Goal: Task Accomplishment & Management: Use online tool/utility

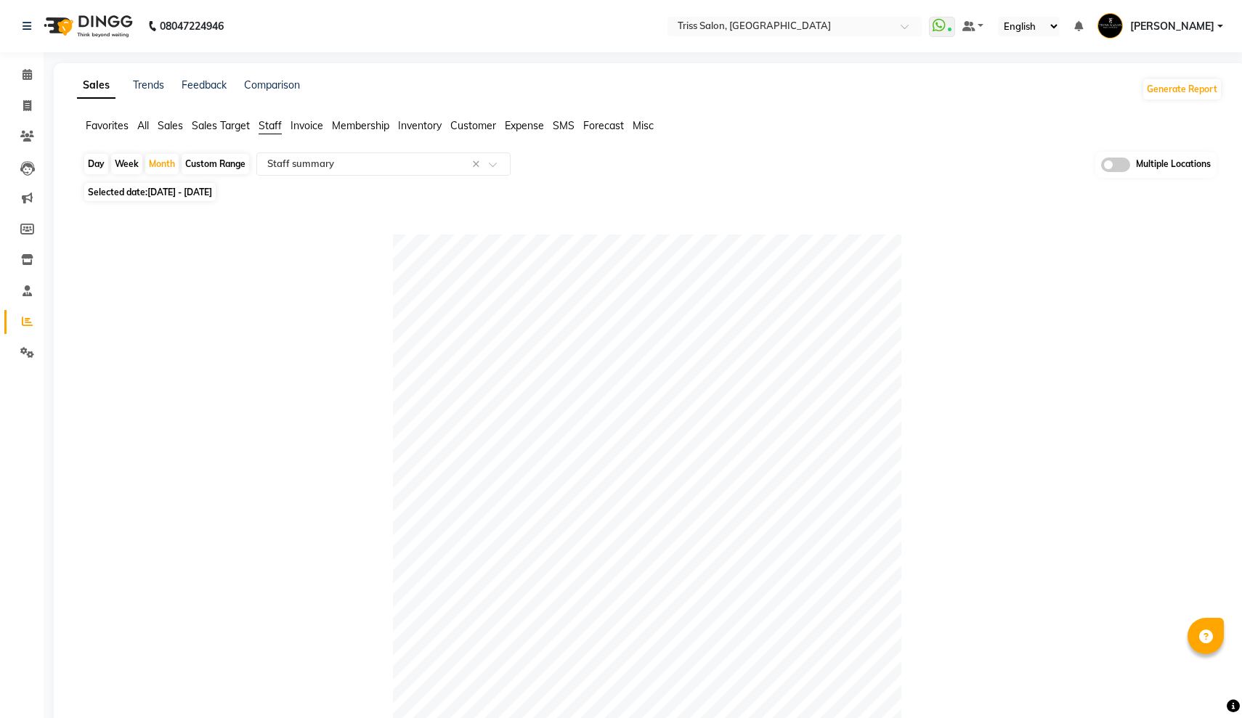
select select "full_report"
select select "csv"
click at [154, 158] on div "Month" at bounding box center [161, 164] width 33 height 20
select select "2"
select select "2025"
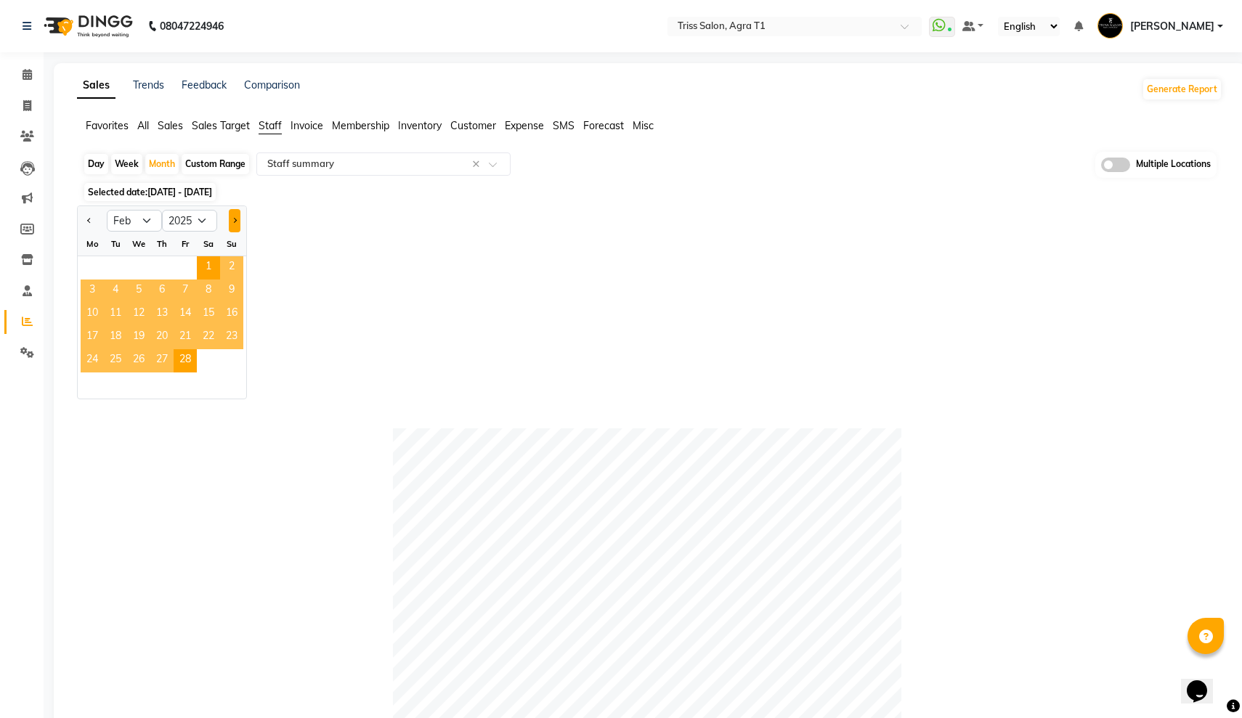
click at [235, 217] on button "Next month" at bounding box center [235, 220] width 12 height 23
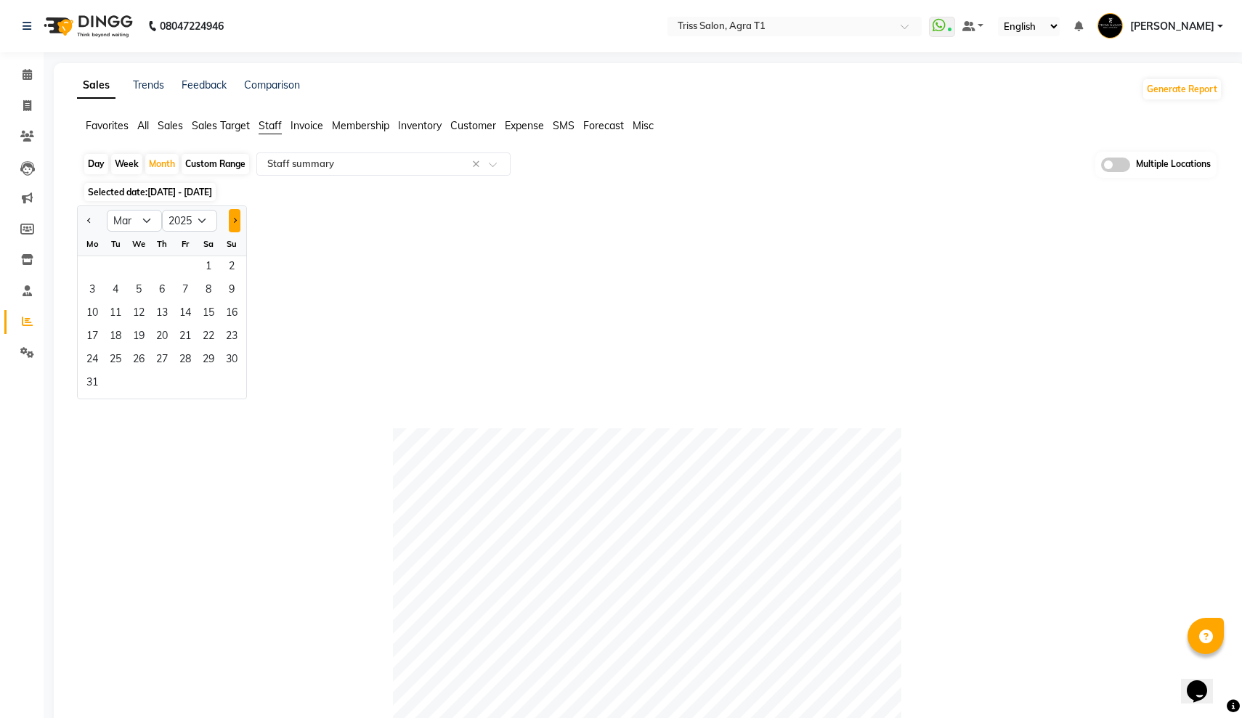
click at [235, 217] on button "Next month" at bounding box center [235, 220] width 12 height 23
select select "7"
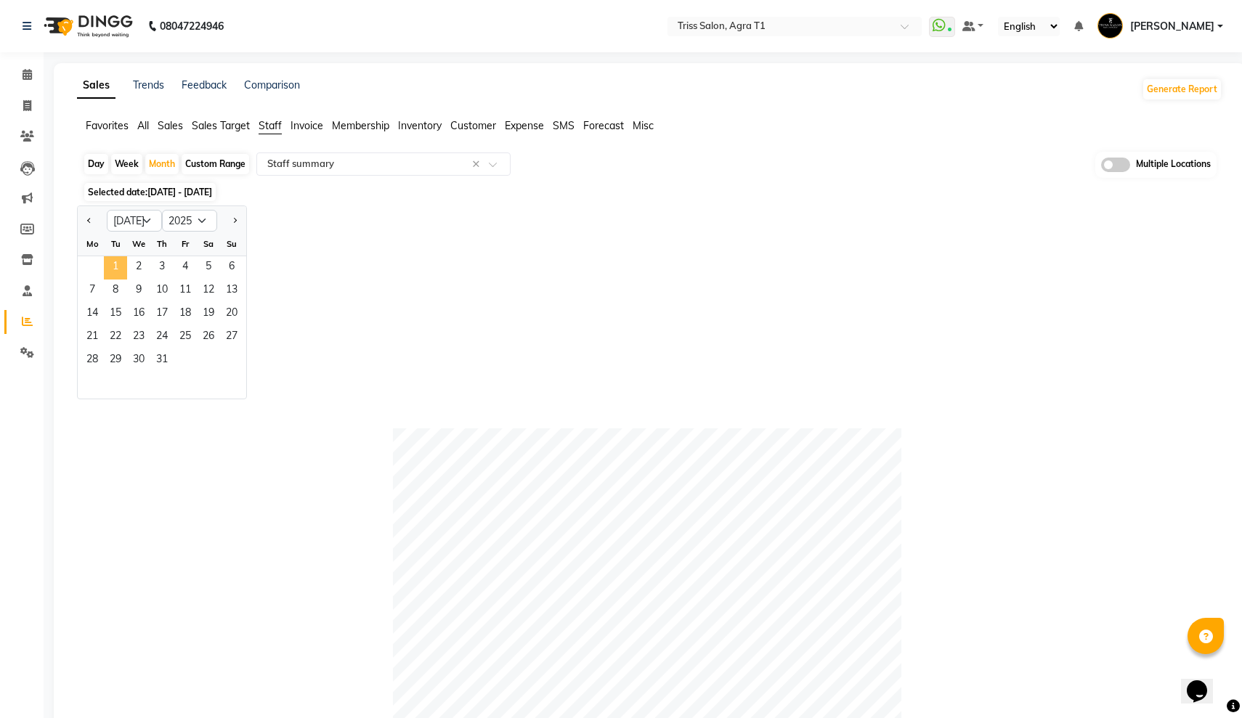
click at [113, 264] on span "1" at bounding box center [115, 267] width 23 height 23
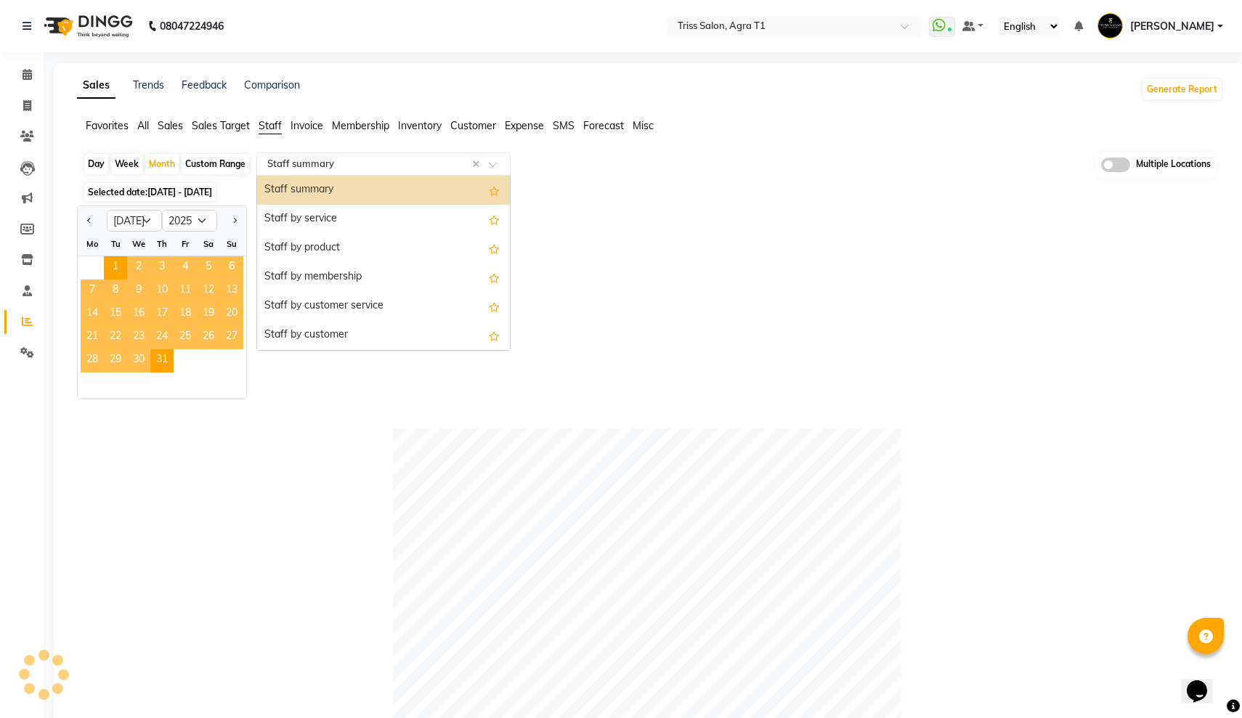
click at [317, 171] on div "Select Report Type × Staff summary ×" at bounding box center [383, 164] width 254 height 23
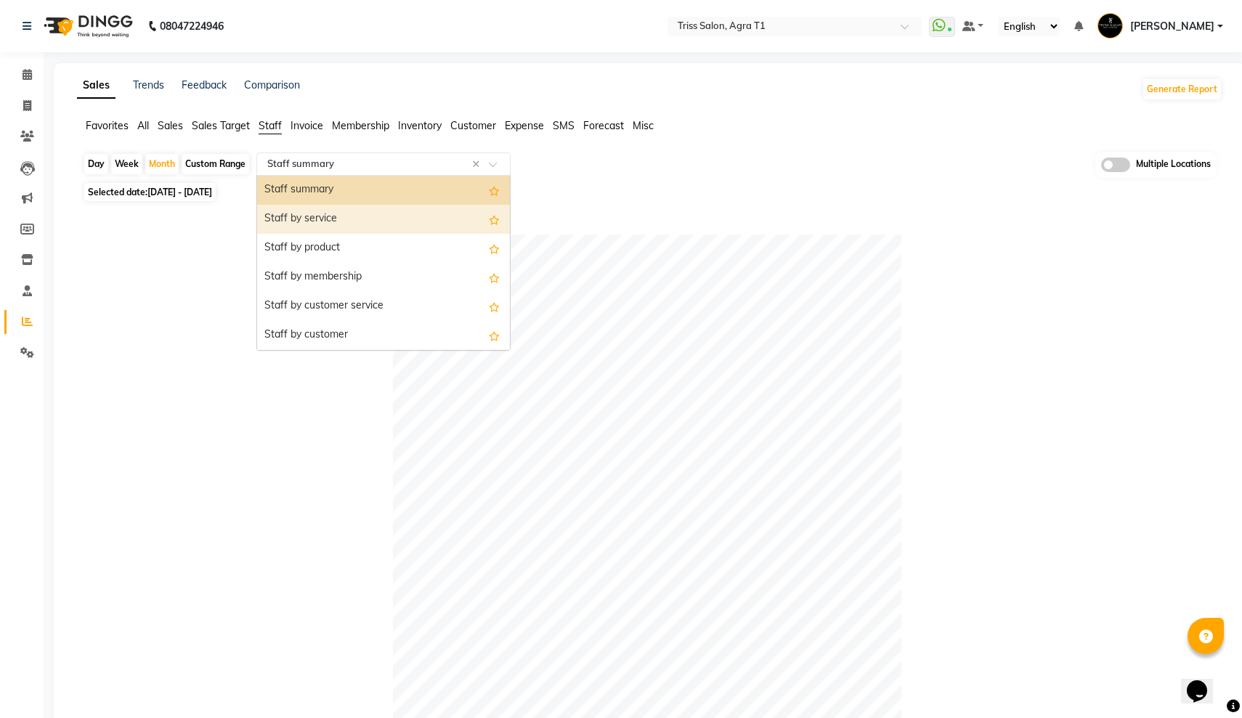
click at [339, 228] on div "Staff by service" at bounding box center [383, 219] width 253 height 29
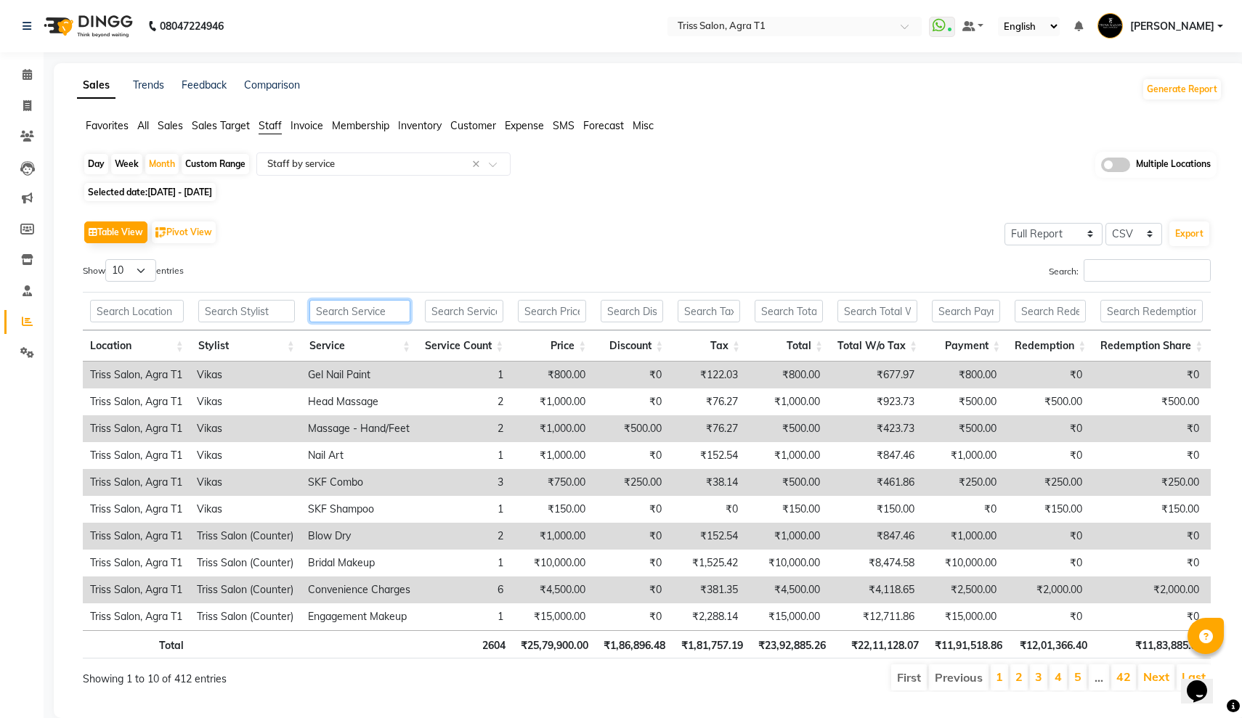
click at [354, 309] on input "text" at bounding box center [359, 311] width 101 height 23
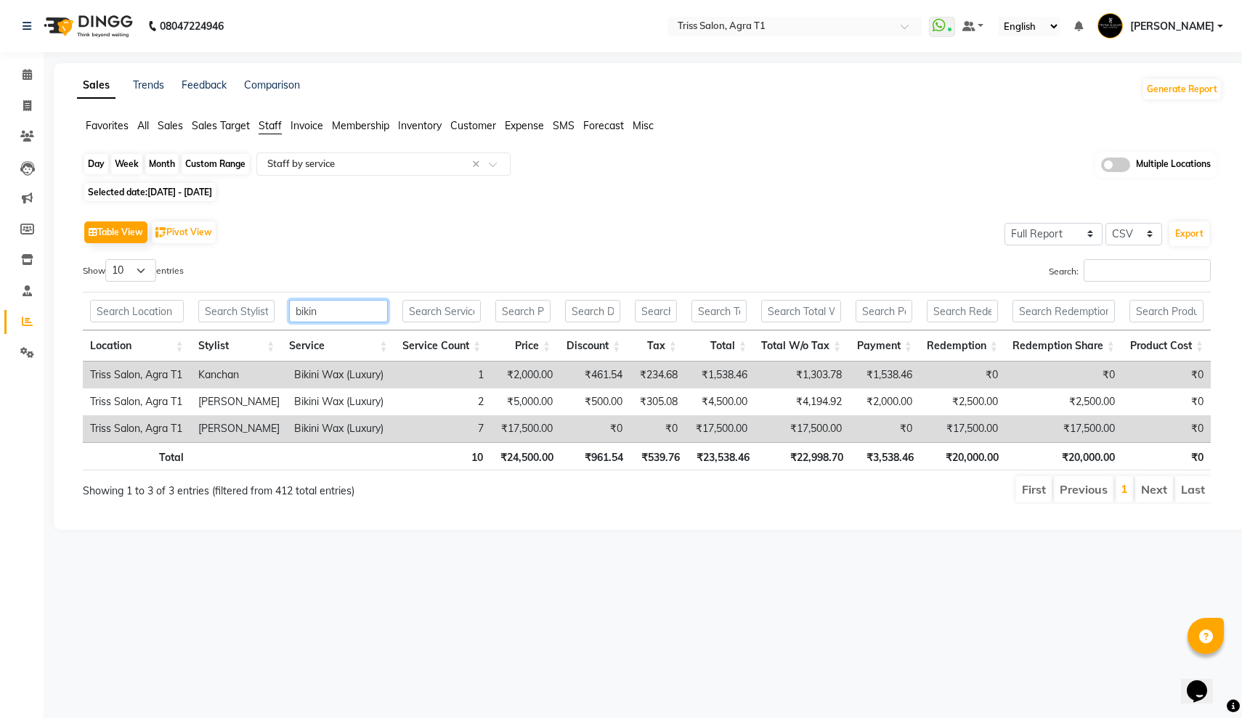
type input "bikin"
click at [158, 168] on div "Month" at bounding box center [161, 164] width 33 height 20
select select "7"
select select "2025"
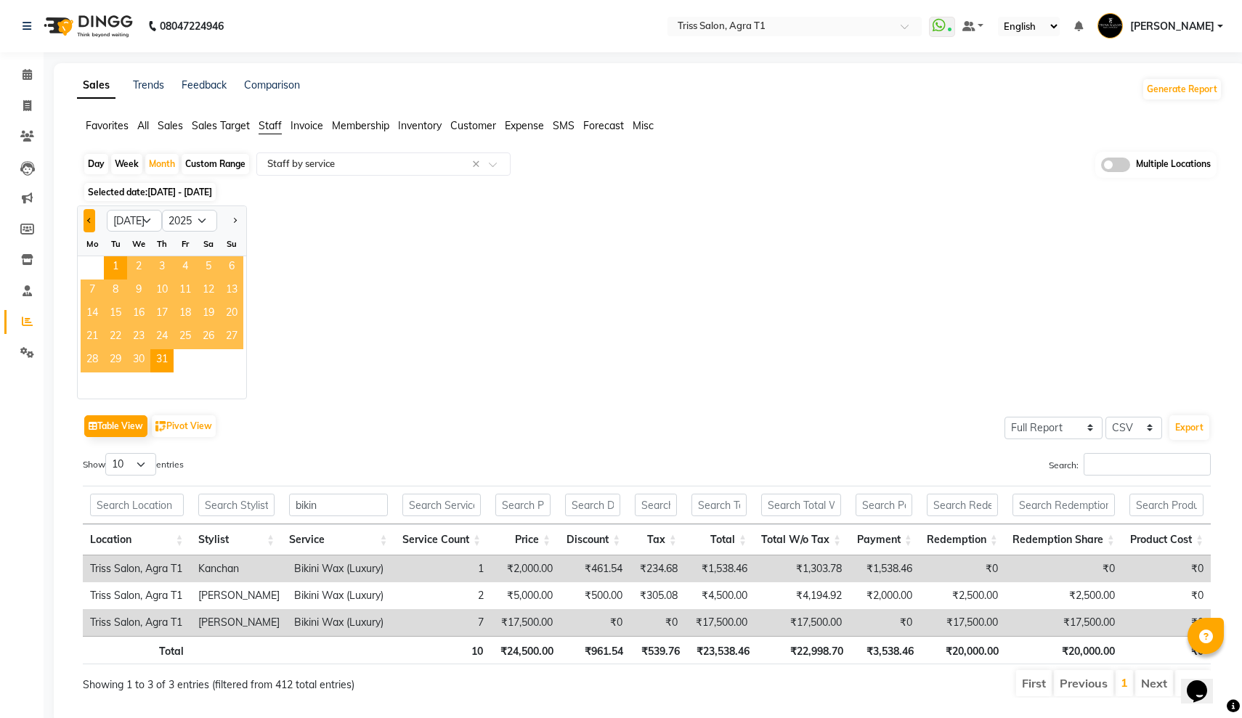
click at [91, 219] on span "Previous month" at bounding box center [89, 219] width 5 height 5
select select "6"
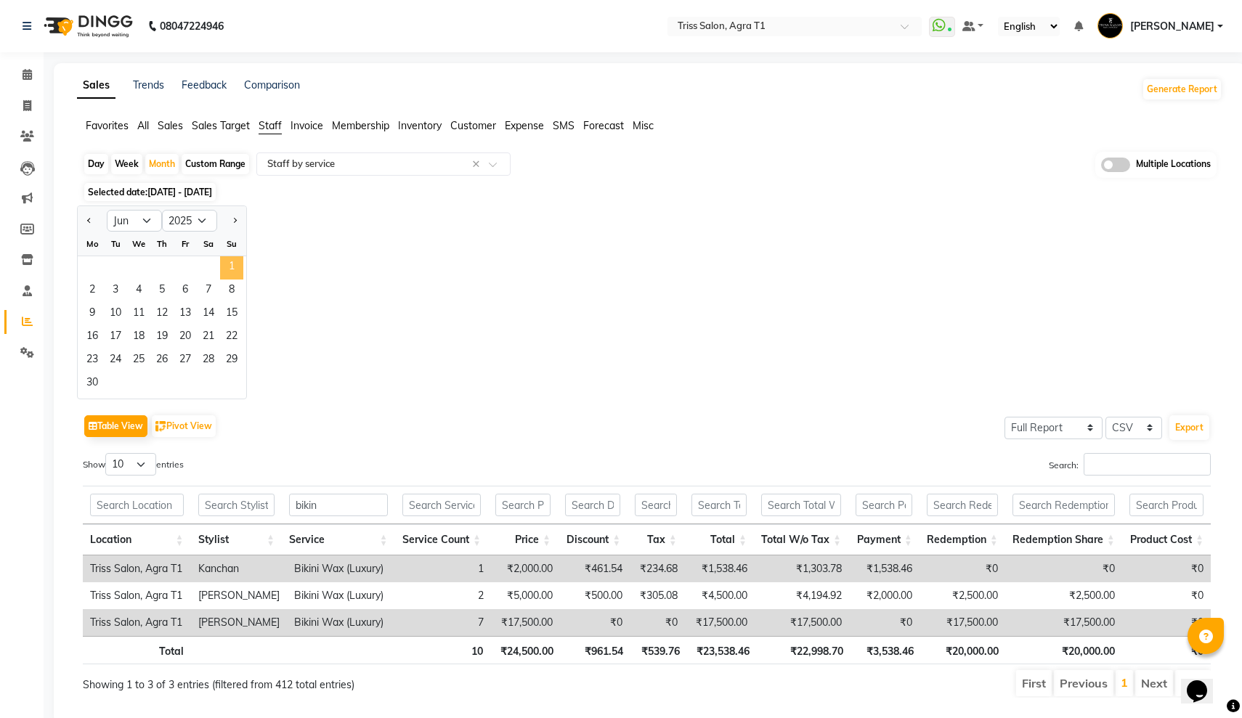
click at [233, 267] on span "1" at bounding box center [231, 267] width 23 height 23
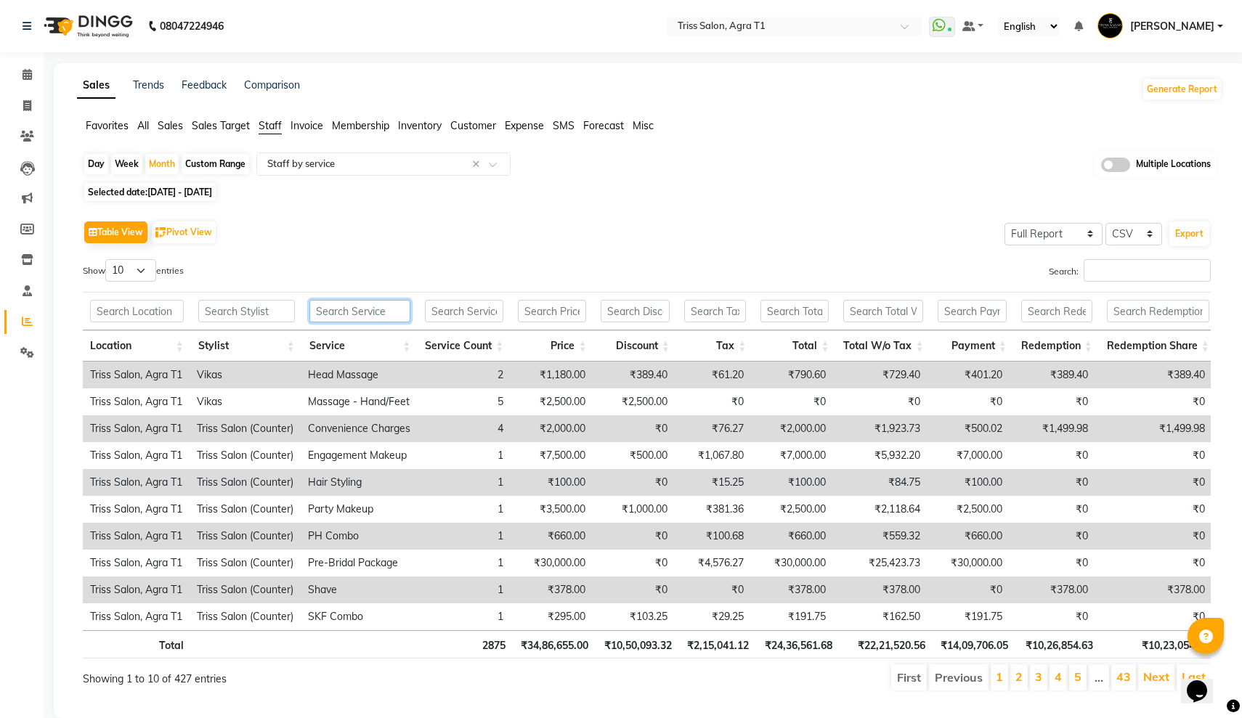
click at [344, 307] on input "text" at bounding box center [359, 311] width 101 height 23
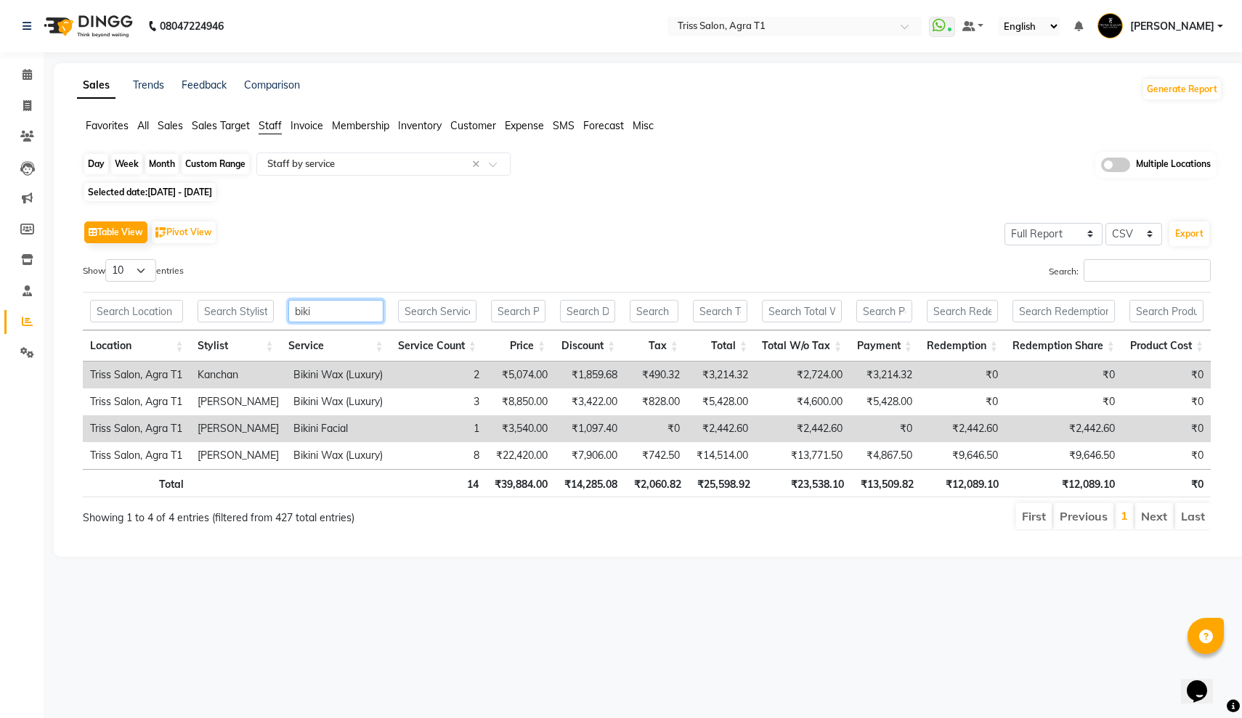
type input "biki"
click at [173, 162] on div "Month" at bounding box center [161, 164] width 33 height 20
select select "6"
select select "2025"
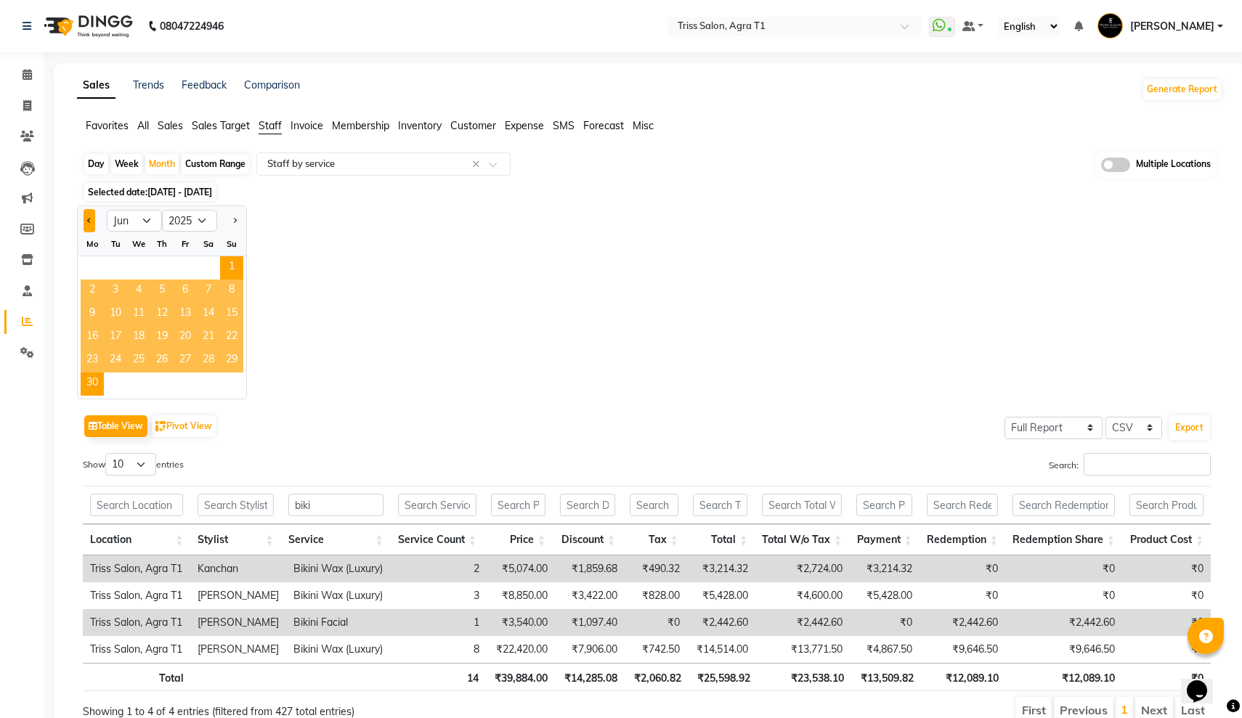
click at [87, 222] on button "Previous month" at bounding box center [90, 220] width 12 height 23
select select "5"
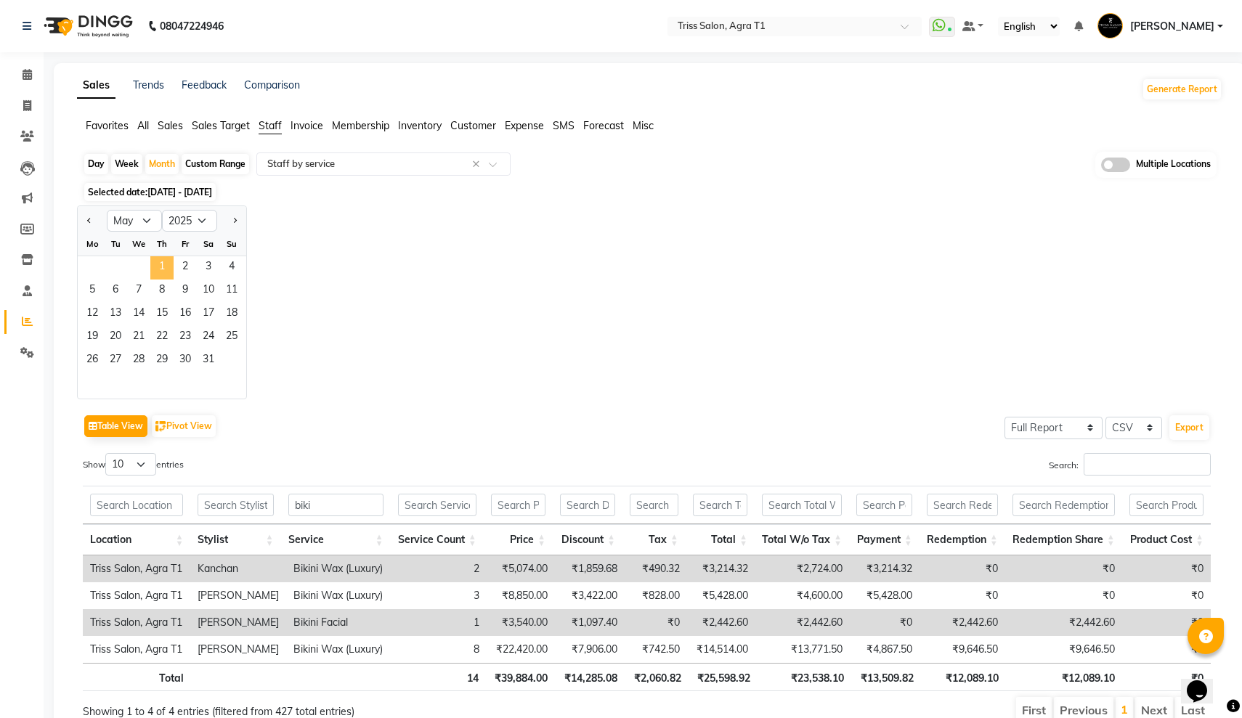
click at [159, 269] on span "1" at bounding box center [161, 267] width 23 height 23
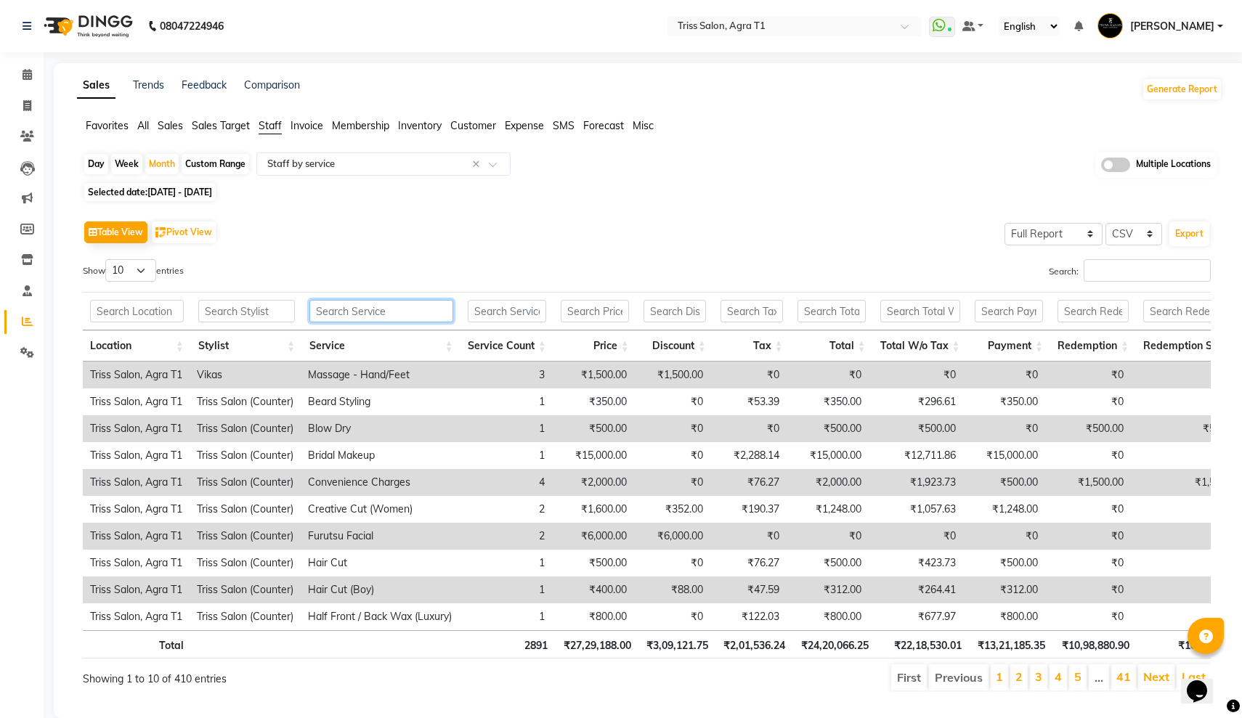
click at [341, 315] on input "text" at bounding box center [381, 311] width 144 height 23
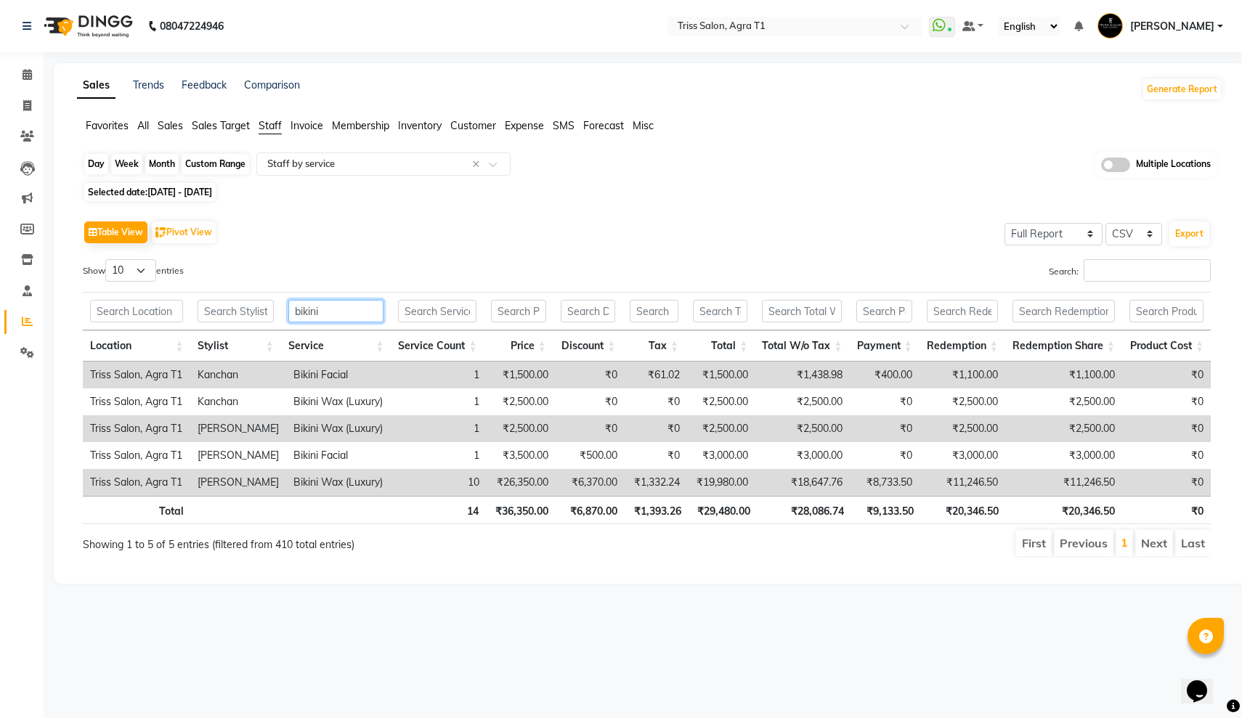
type input "bikini"
click at [148, 166] on div "Month" at bounding box center [161, 164] width 33 height 20
select select "5"
select select "2025"
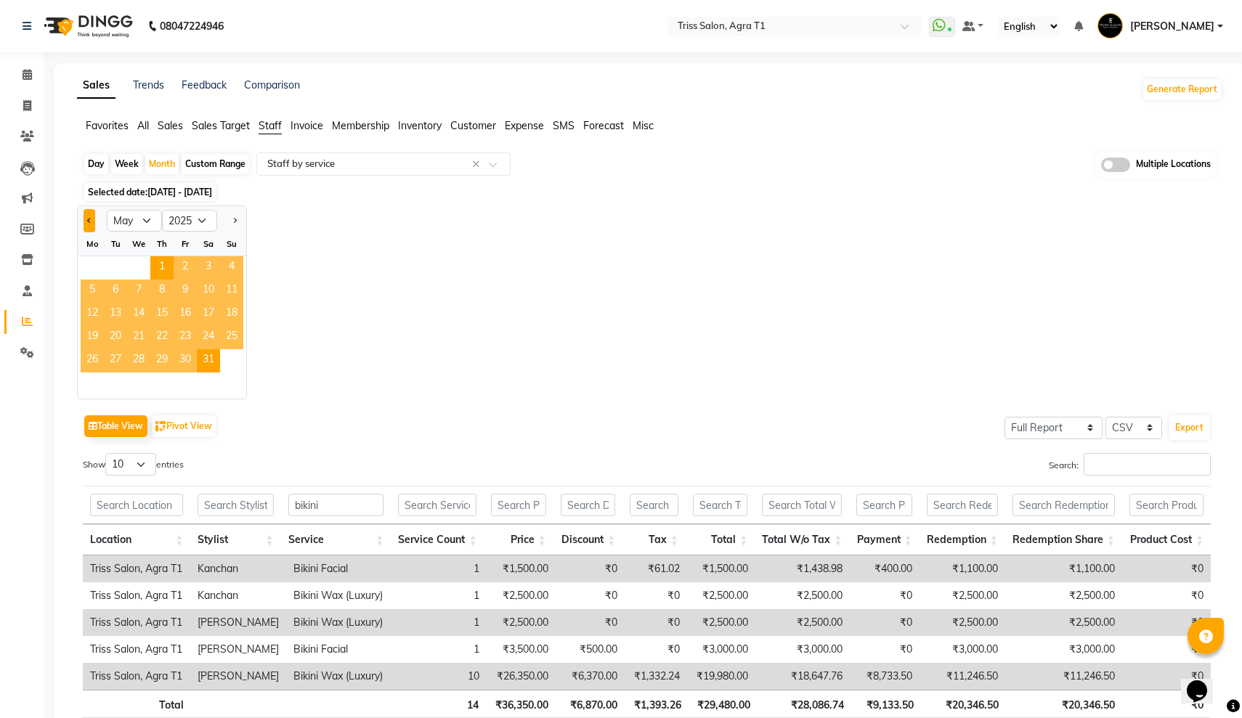
click at [89, 217] on button "Previous month" at bounding box center [90, 220] width 12 height 23
select select "4"
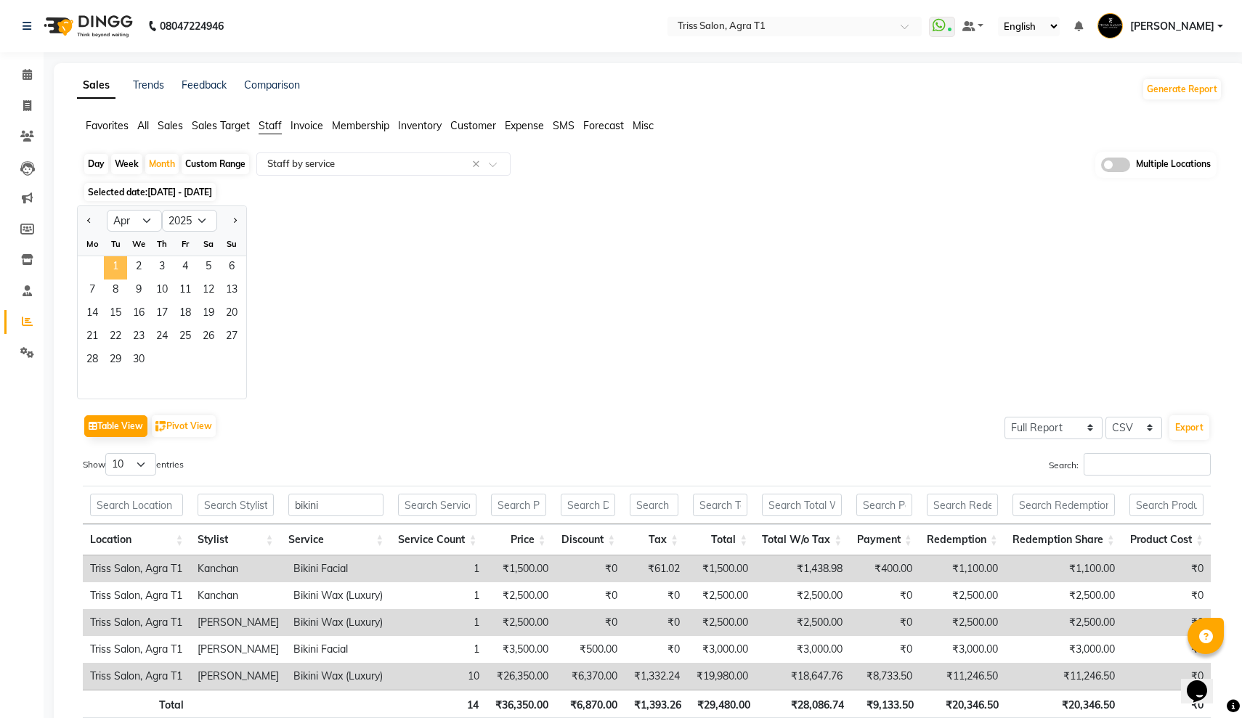
click at [121, 260] on span "1" at bounding box center [115, 267] width 23 height 23
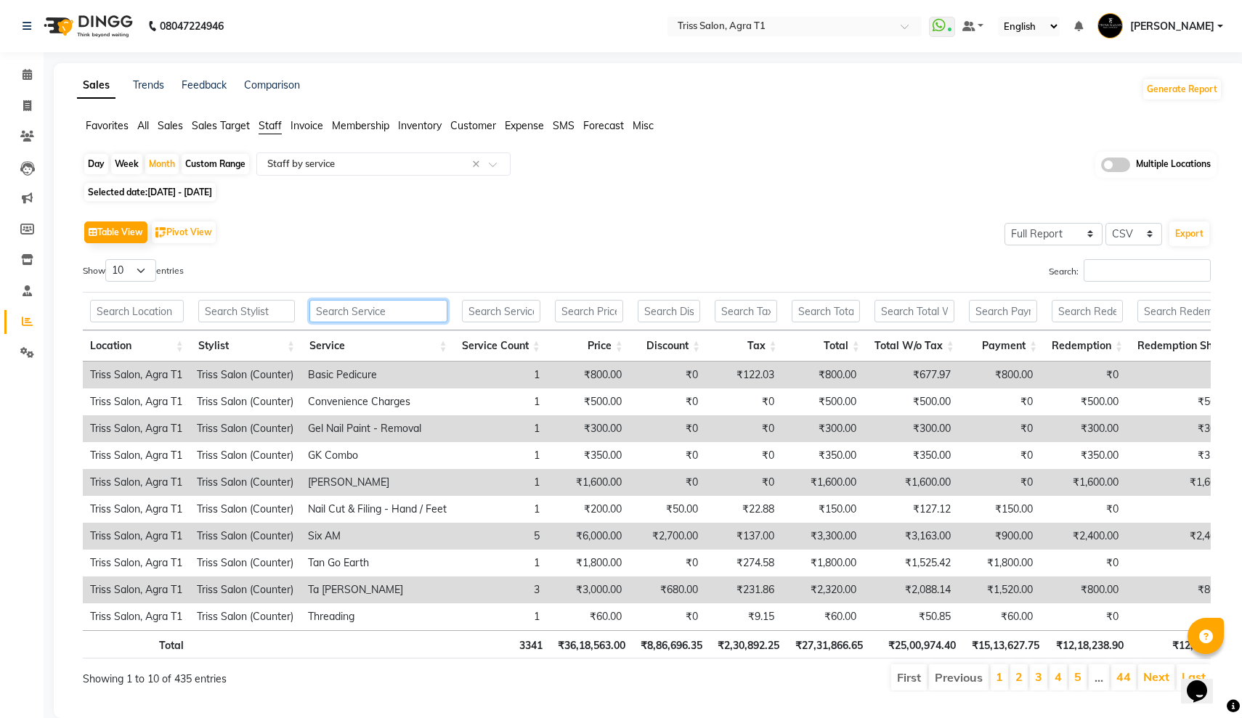
click at [333, 309] on input "text" at bounding box center [378, 311] width 138 height 23
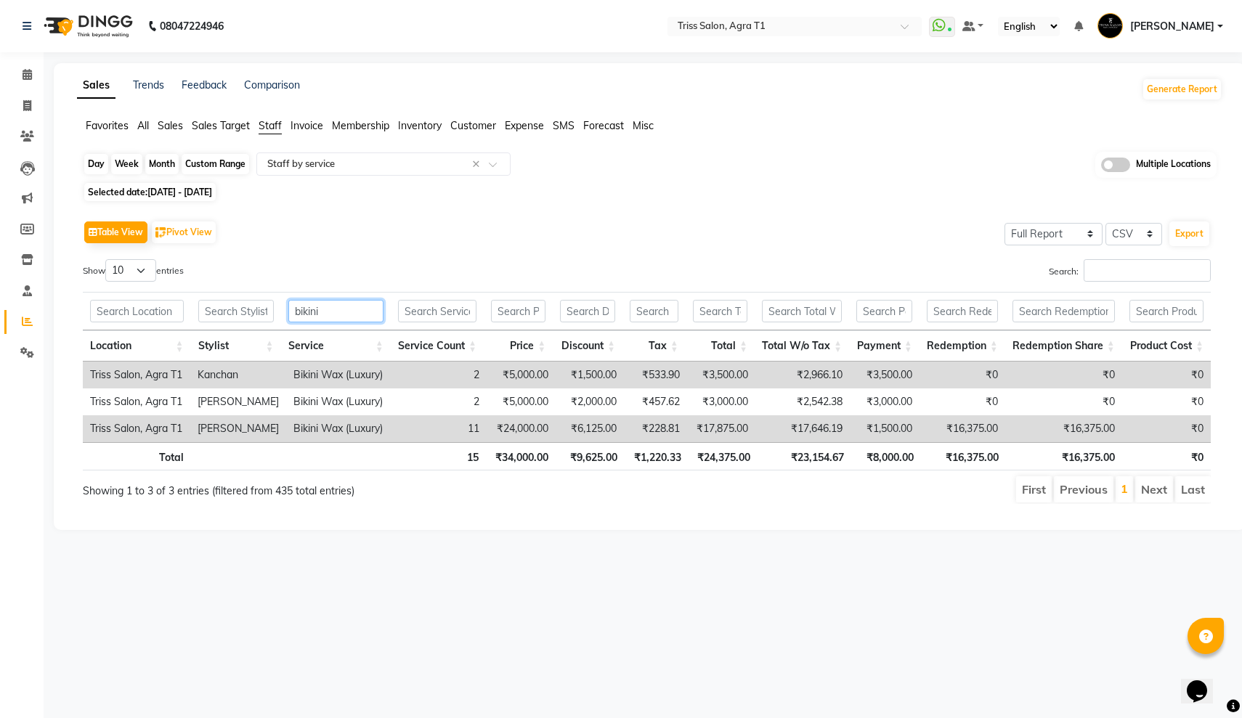
type input "bikini"
click at [154, 165] on div "Month" at bounding box center [161, 164] width 33 height 20
select select "4"
select select "2025"
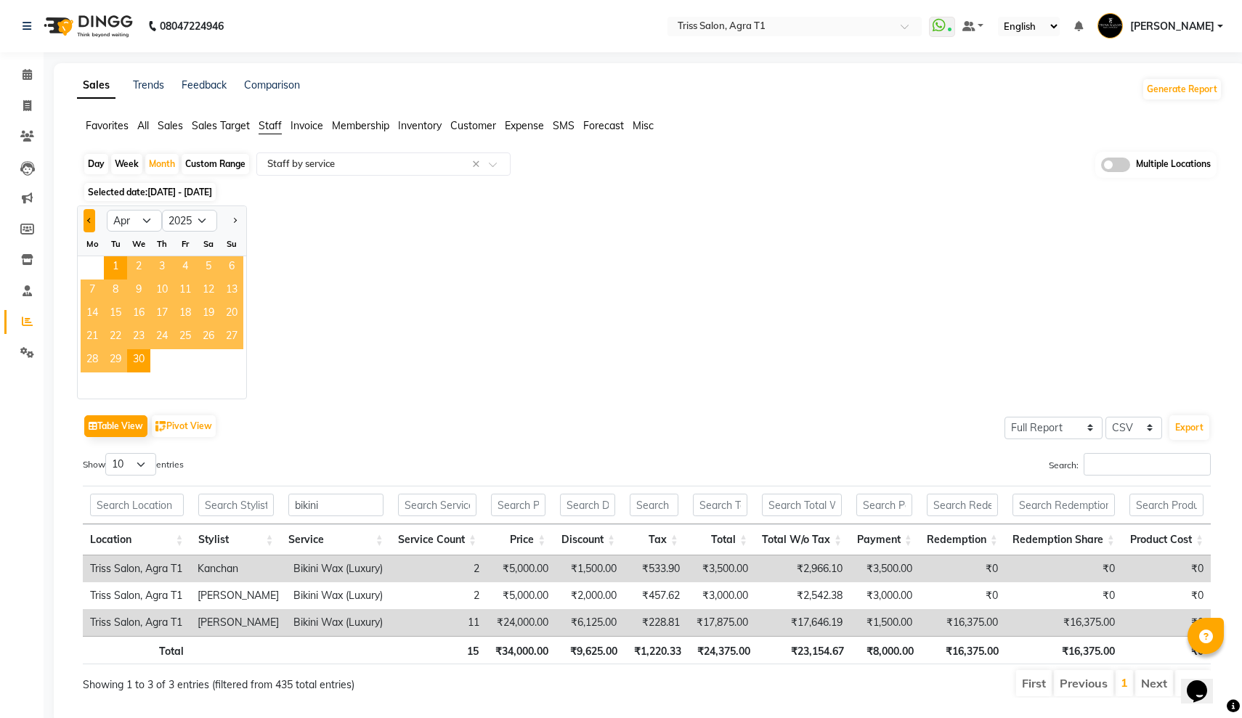
click at [89, 221] on span "Previous month" at bounding box center [89, 219] width 5 height 5
select select "3"
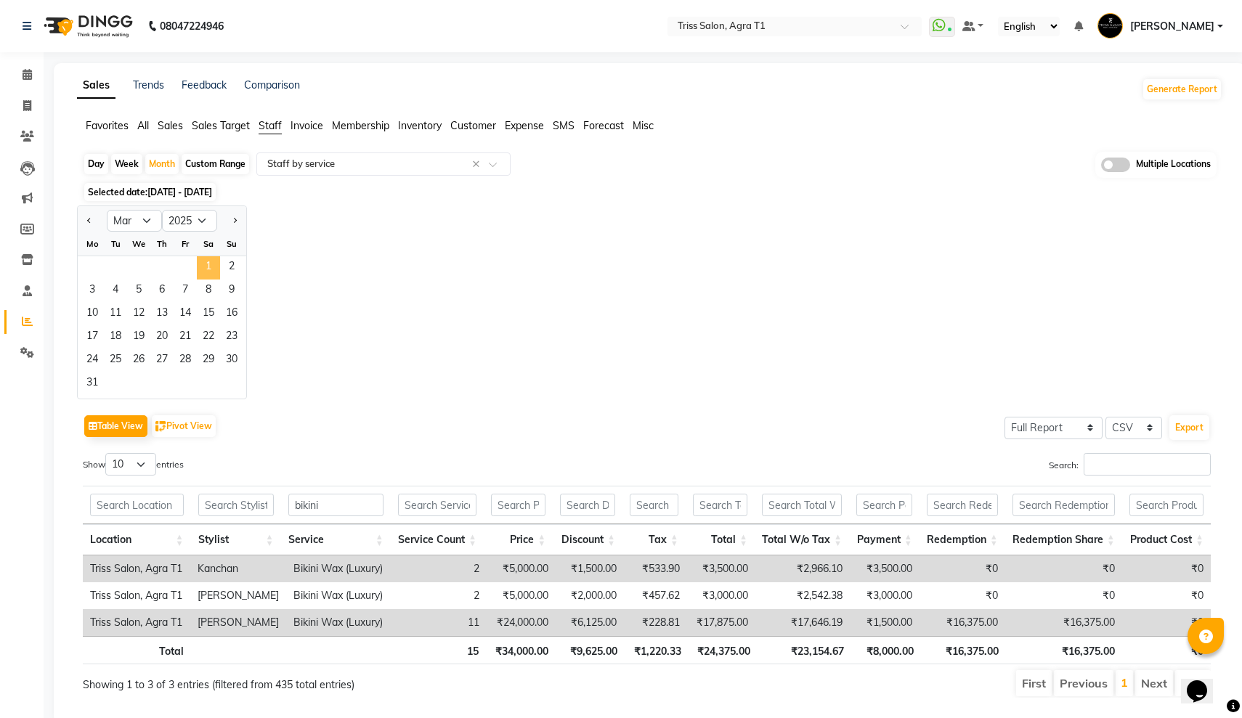
click at [205, 261] on span "1" at bounding box center [208, 267] width 23 height 23
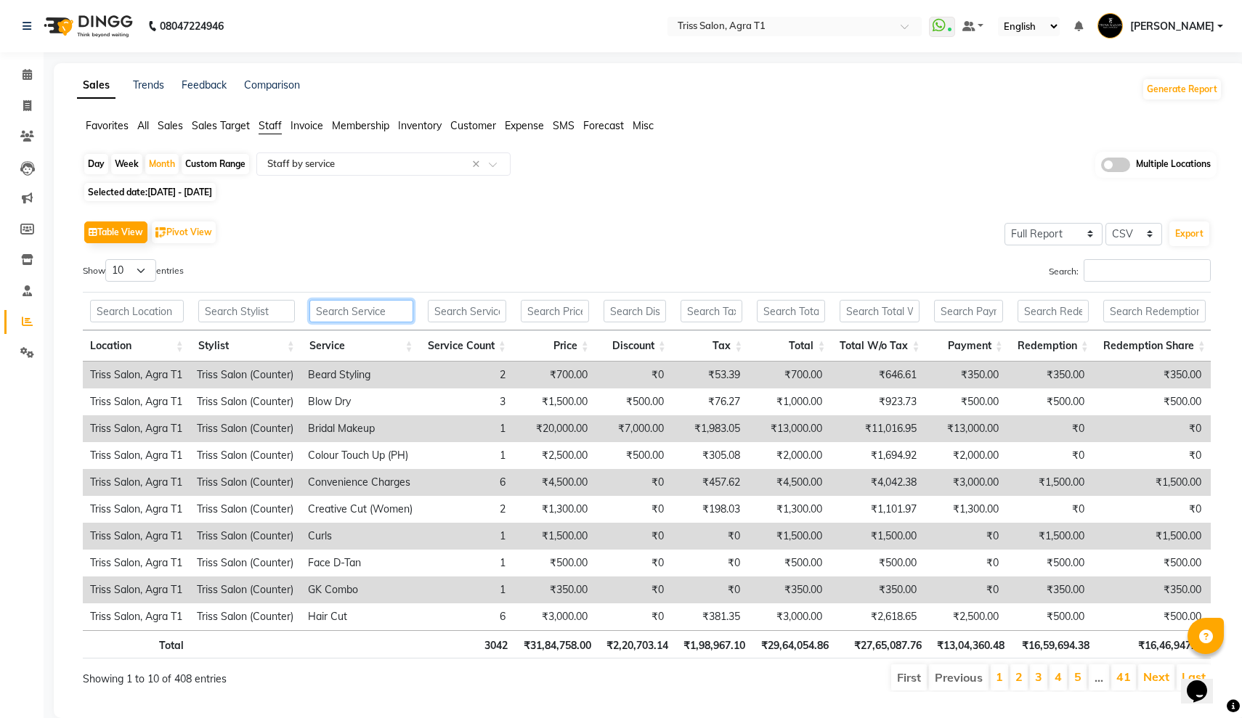
click at [335, 307] on input "text" at bounding box center [361, 311] width 104 height 23
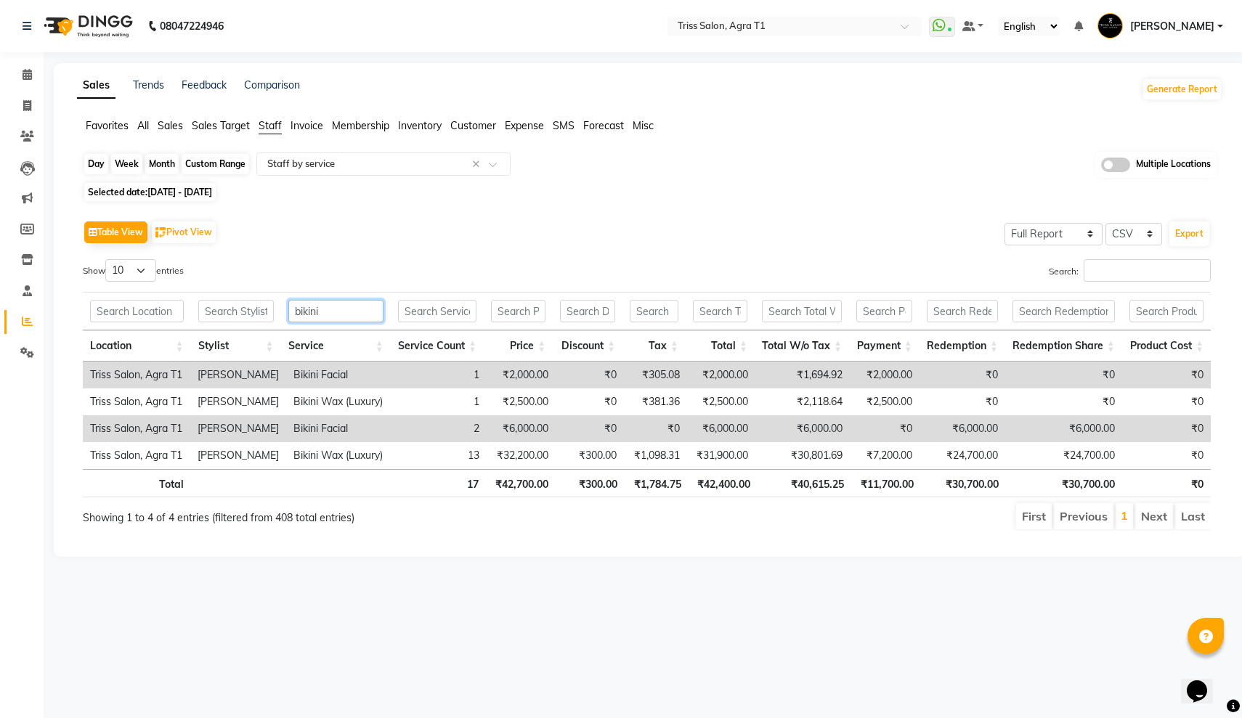
type input "bikini"
click at [160, 158] on div "Month" at bounding box center [161, 164] width 33 height 20
select select "3"
select select "2025"
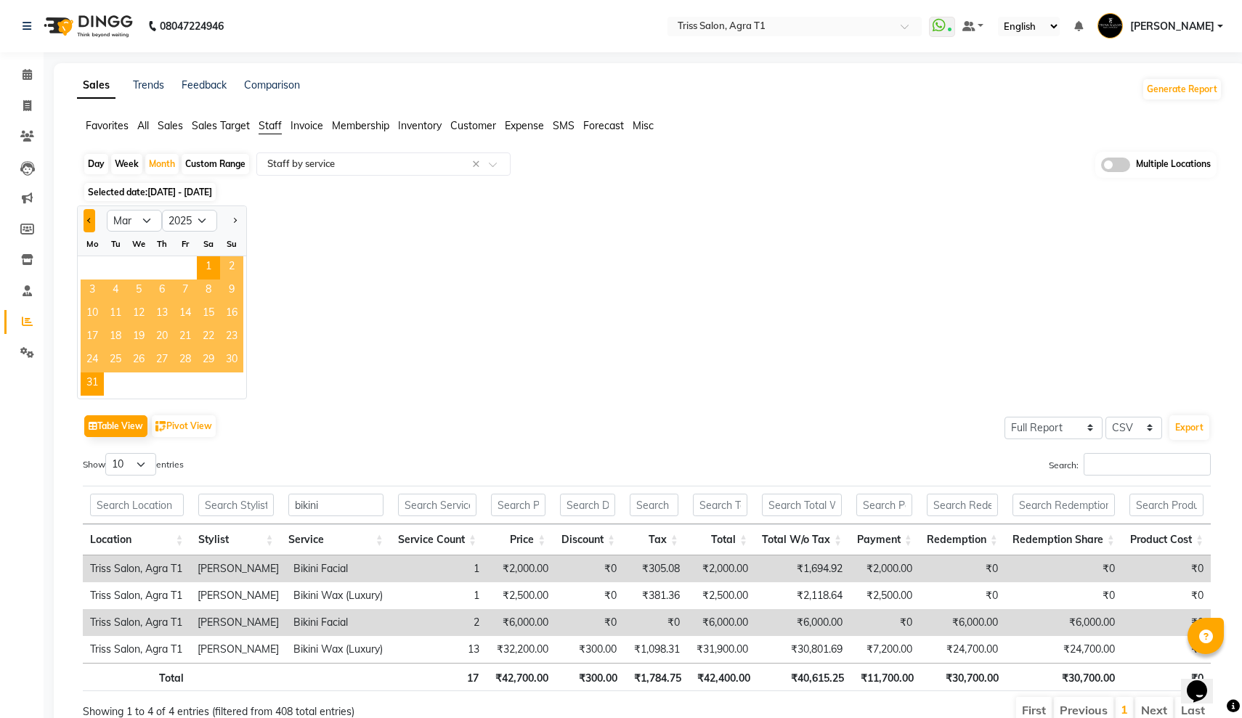
click at [89, 222] on span "Previous month" at bounding box center [89, 219] width 5 height 5
select select "2"
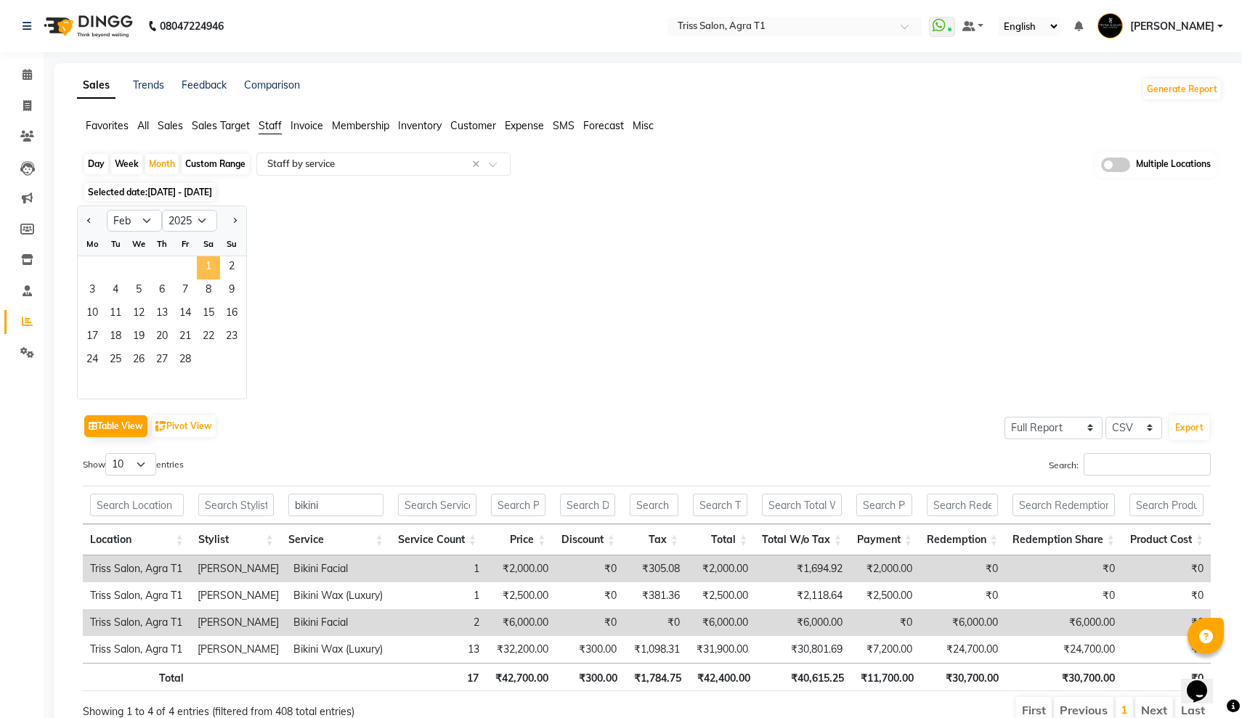
click at [205, 267] on span "1" at bounding box center [208, 267] width 23 height 23
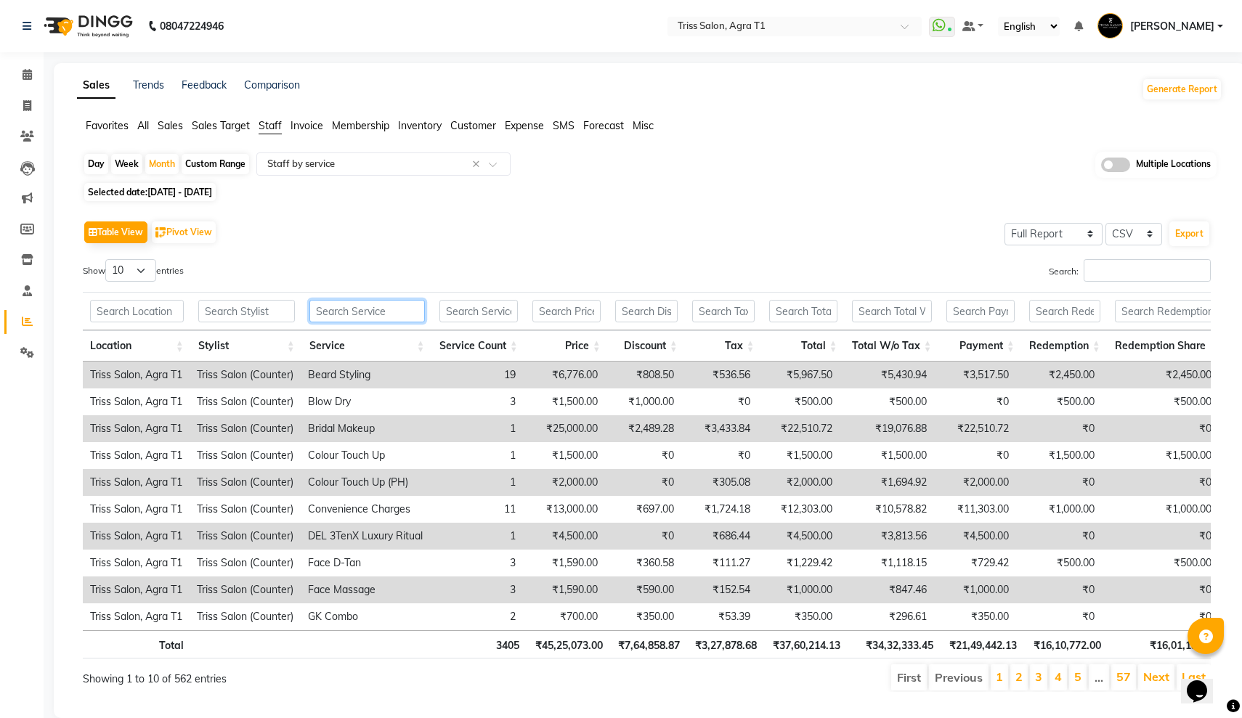
click at [337, 314] on input "text" at bounding box center [366, 311] width 115 height 23
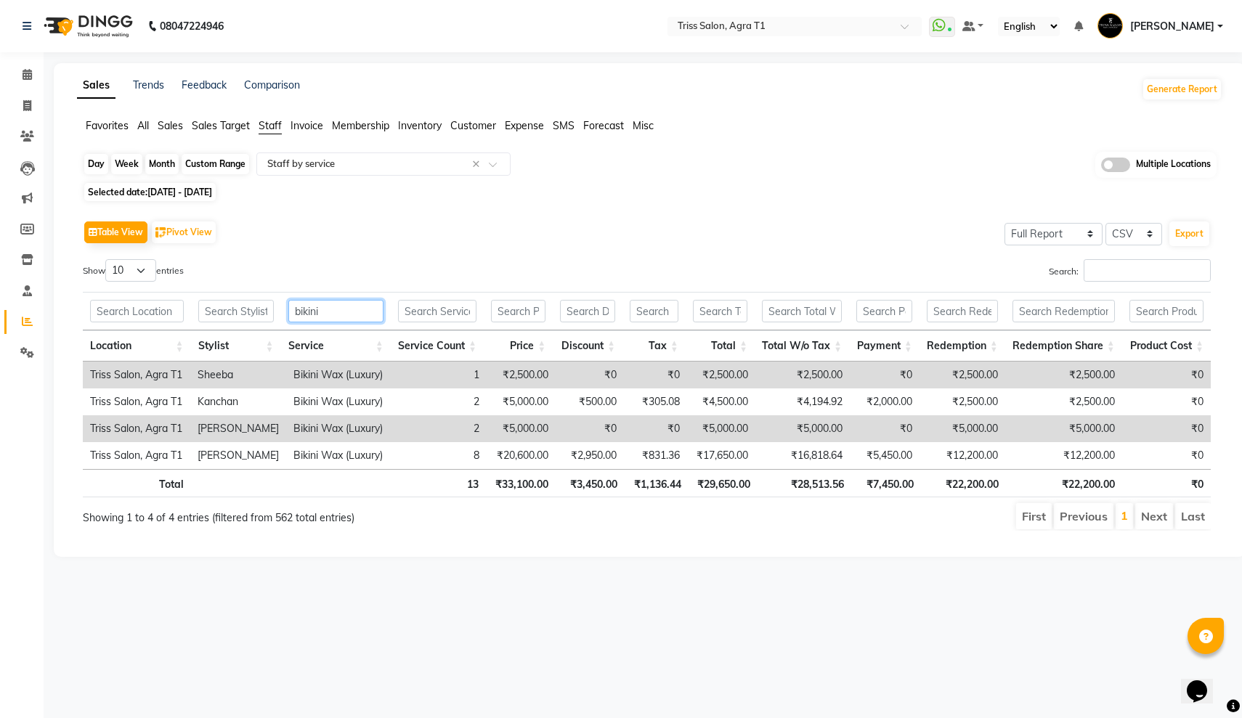
type input "bikini"
click at [168, 160] on div "Month" at bounding box center [161, 164] width 33 height 20
select select "2"
select select "2025"
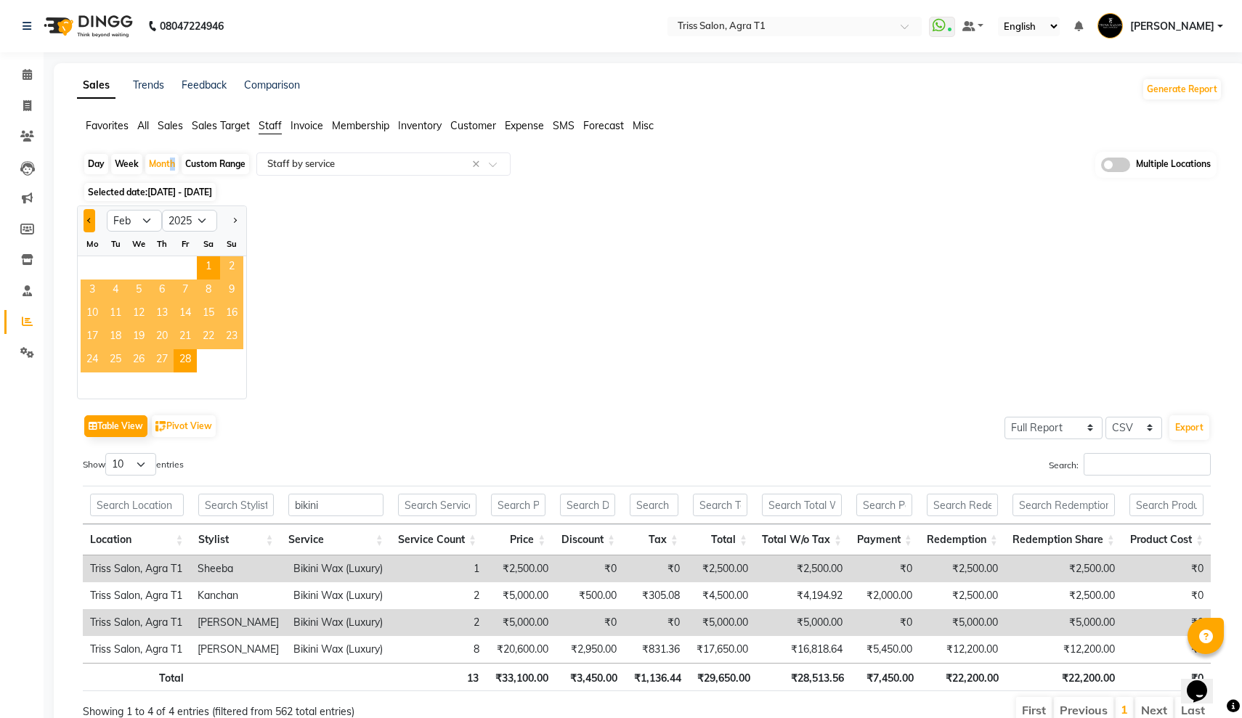
click at [92, 219] on button "Previous month" at bounding box center [90, 220] width 12 height 23
select select "1"
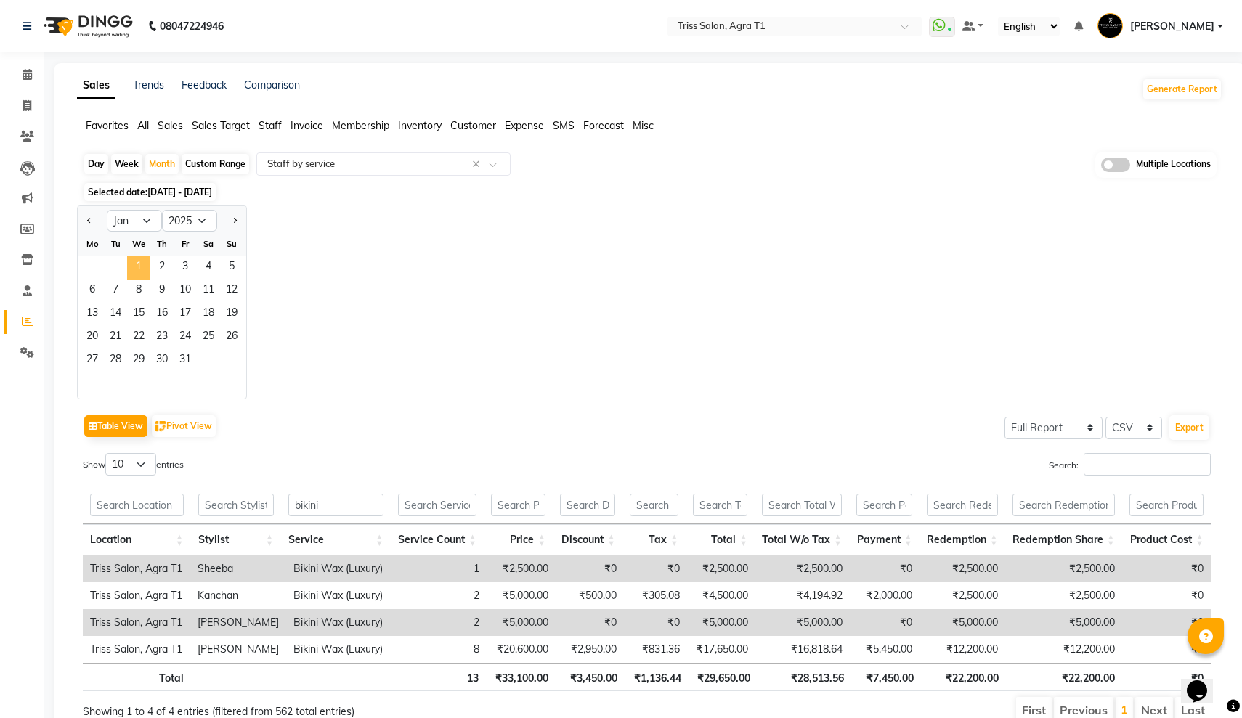
click at [139, 261] on span "1" at bounding box center [138, 267] width 23 height 23
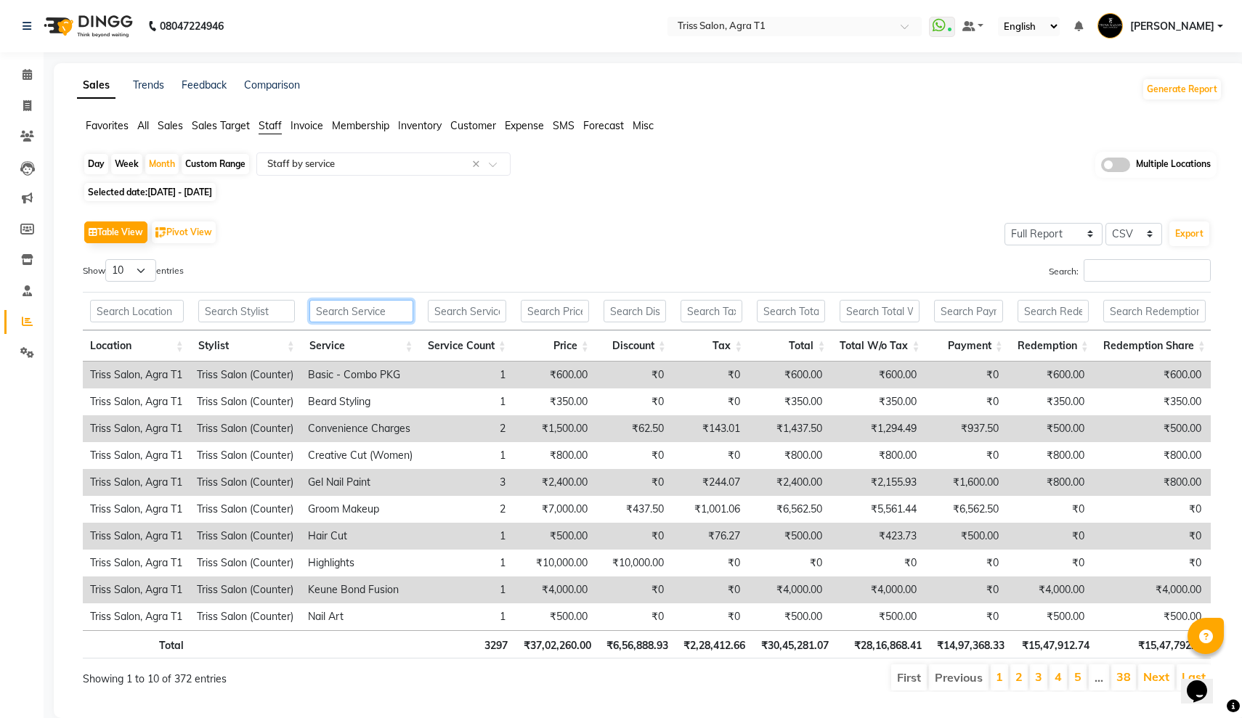
click at [338, 304] on input "text" at bounding box center [361, 311] width 104 height 23
paste input "Loremip! Dolo’s a conse-ad-elit SeddoEiu tempori utl etd magna aliq eni admin v…"
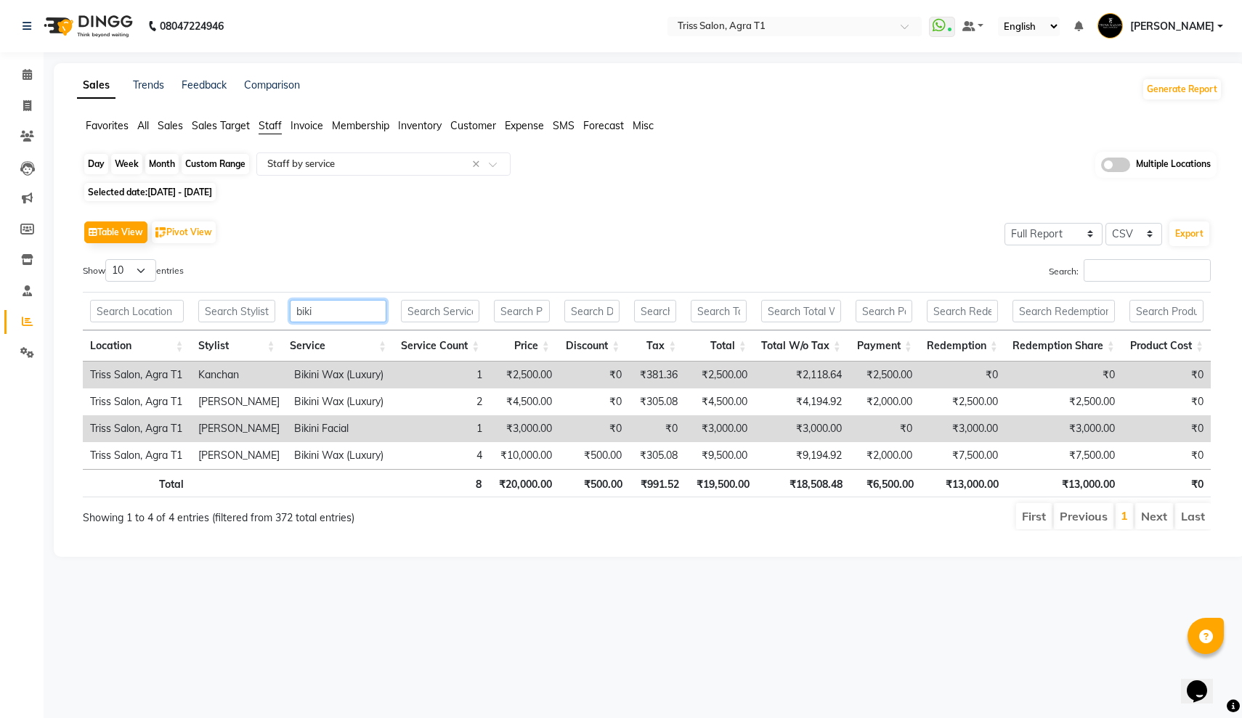
type input "biki"
click at [160, 168] on div "Month" at bounding box center [161, 164] width 33 height 20
select select "2025"
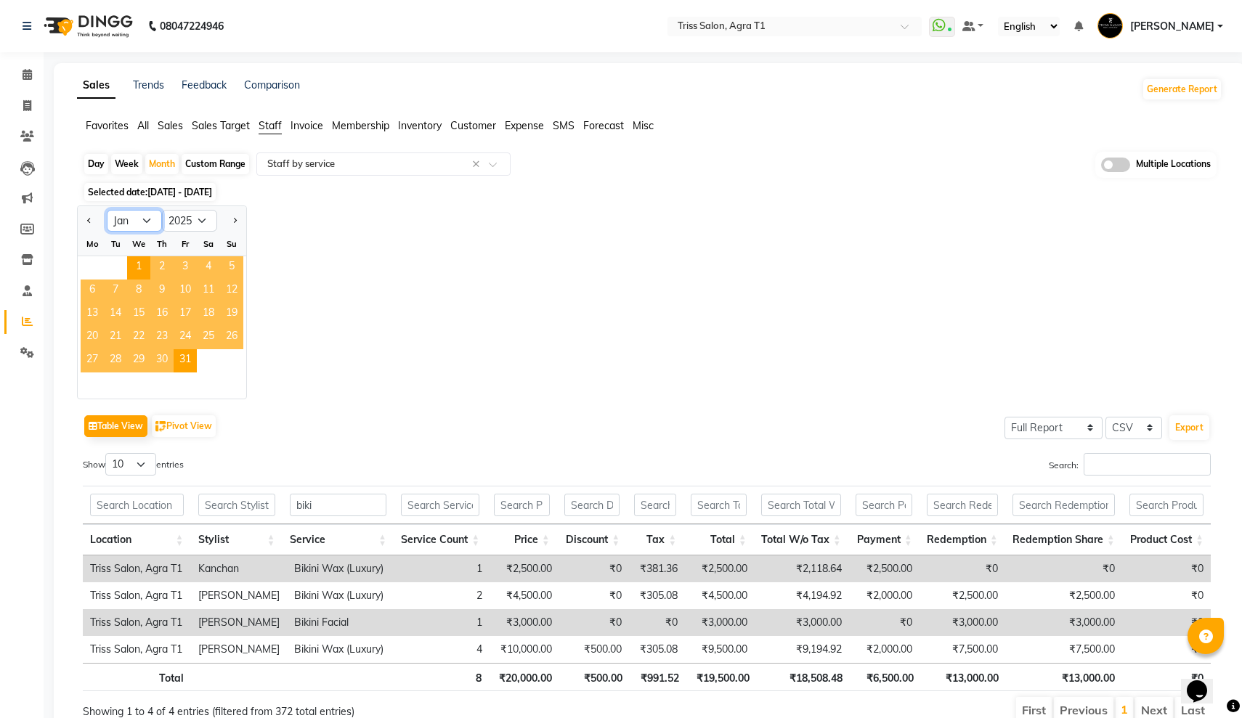
select select "8"
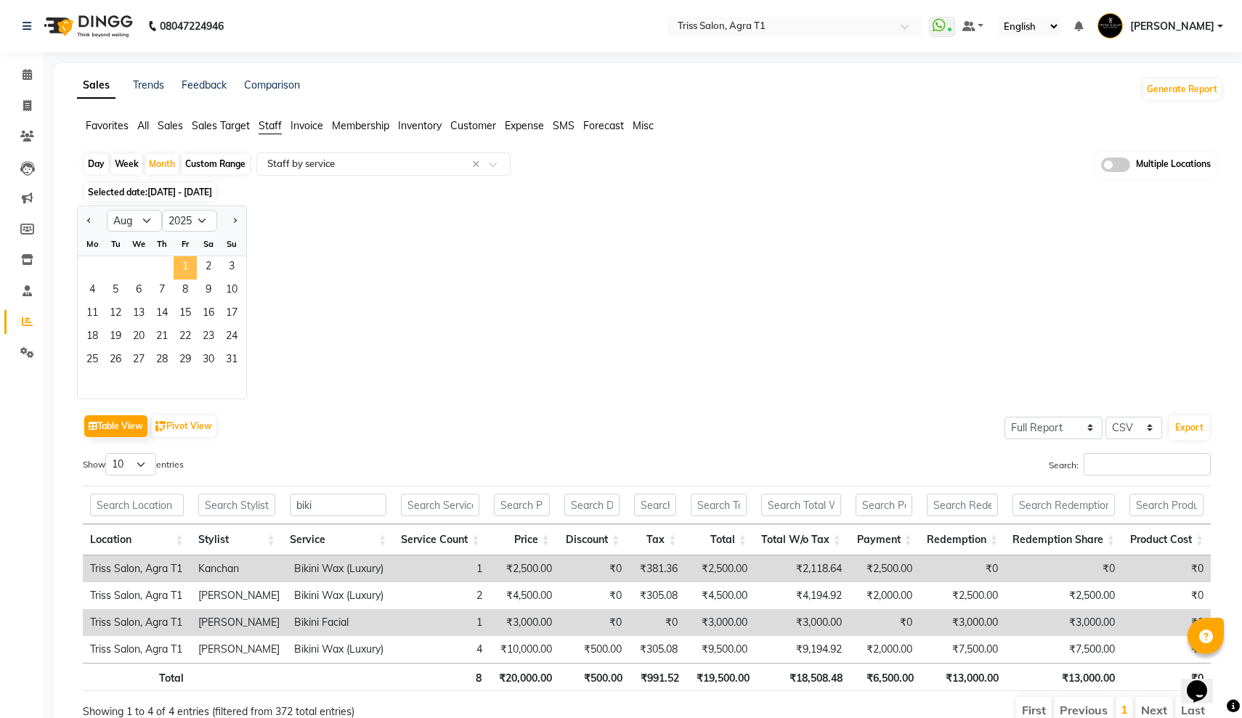
click at [177, 263] on span "1" at bounding box center [185, 267] width 23 height 23
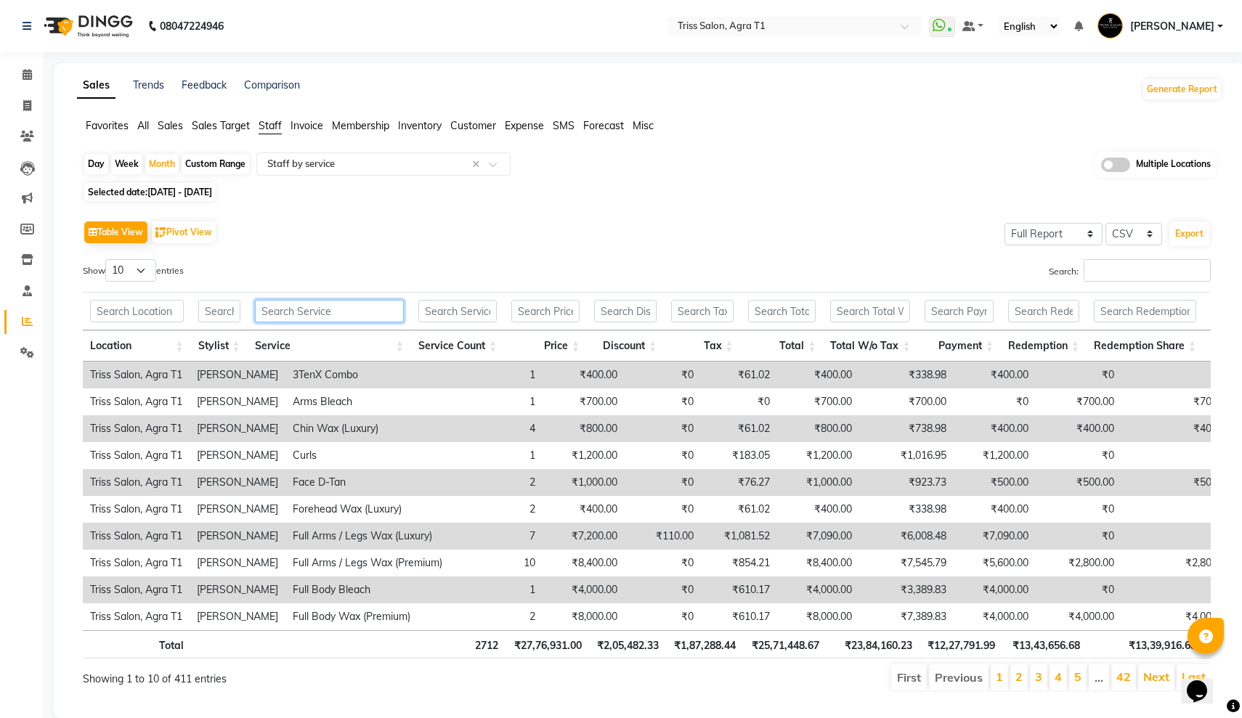
click at [319, 312] on input "text" at bounding box center [329, 311] width 149 height 23
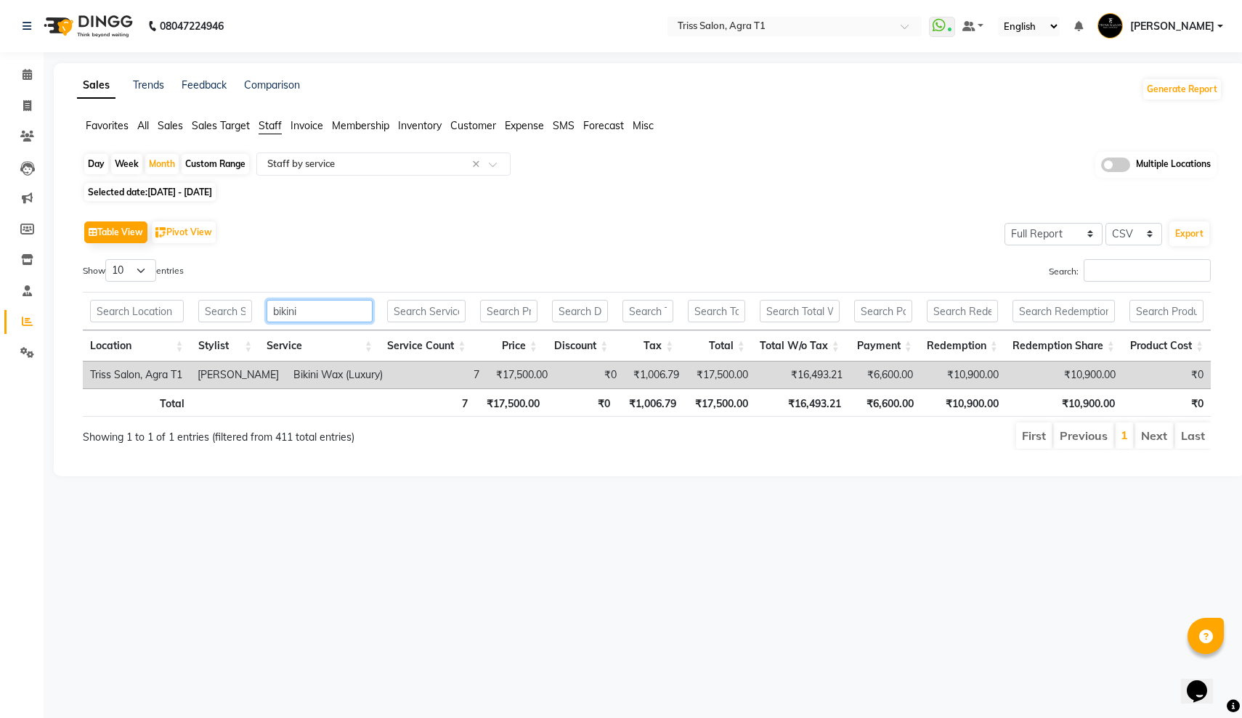
type input "bikini"
click at [171, 150] on app-reports "Favorites All Sales Sales Target Staff Invoice Membership Inventory Customer Ex…" at bounding box center [649, 290] width 1163 height 344
click at [166, 162] on div "Month" at bounding box center [161, 164] width 33 height 20
select select "8"
select select "2025"
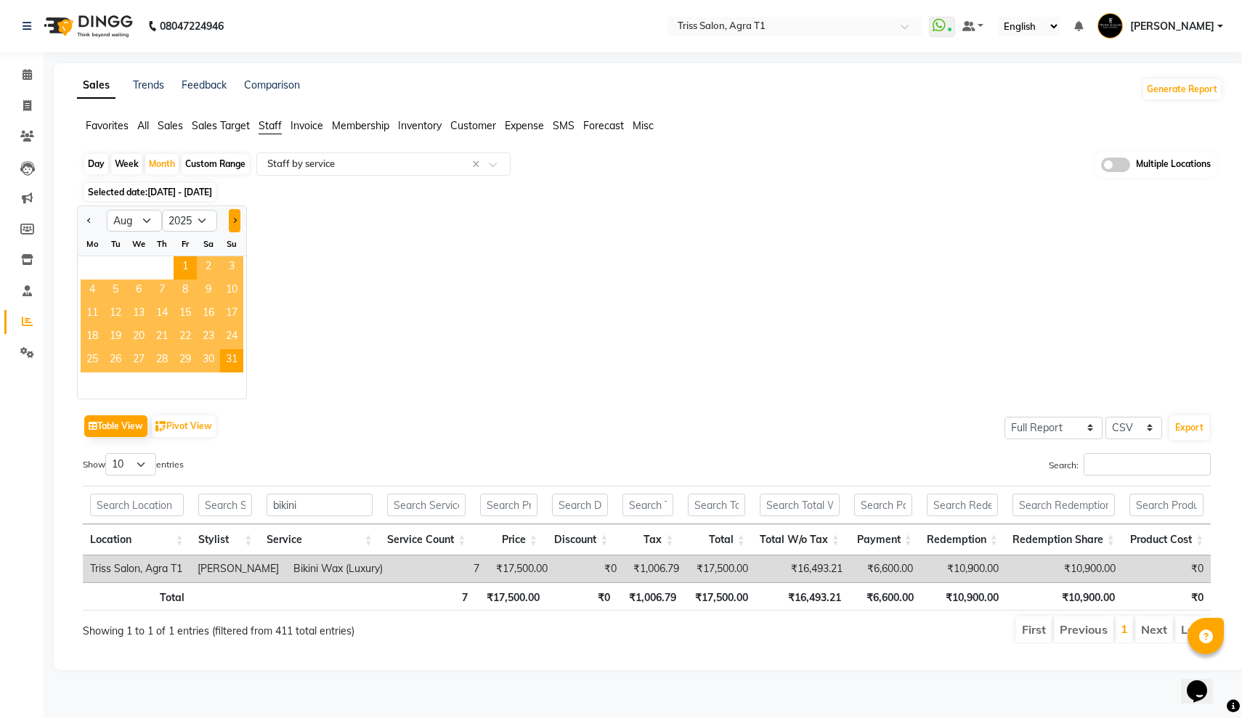
click at [239, 219] on button "Next month" at bounding box center [235, 220] width 12 height 23
select select "9"
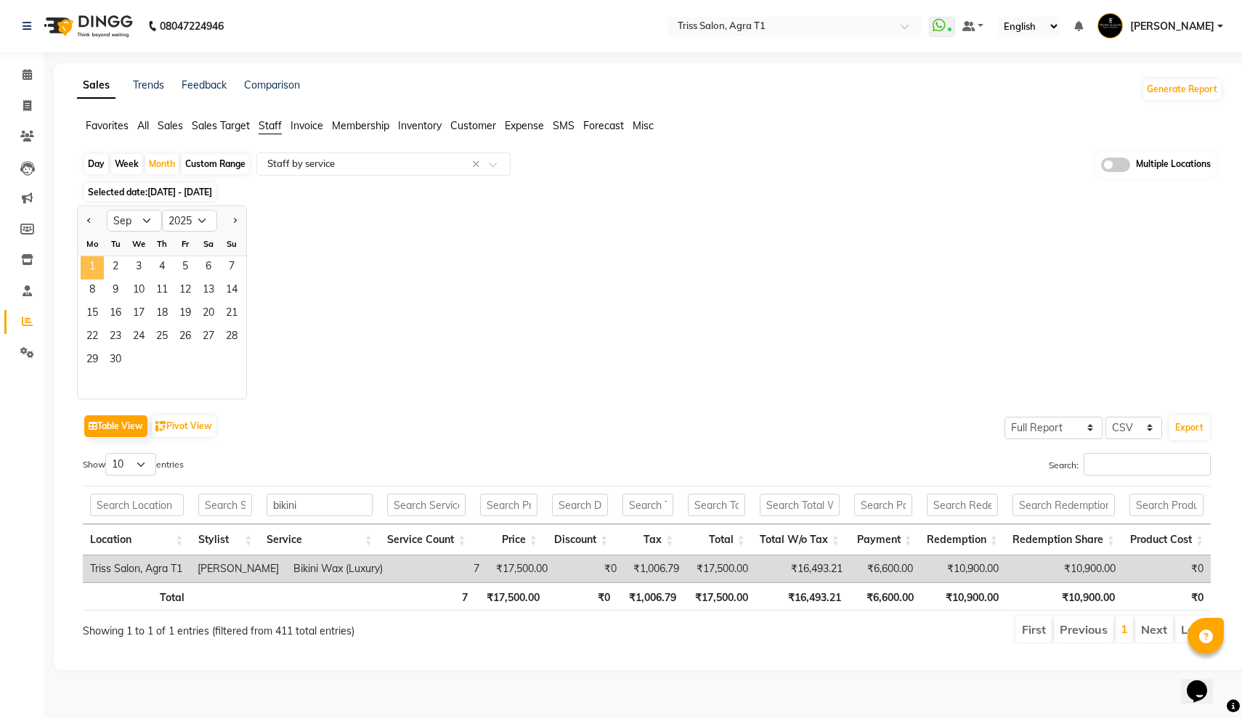
click at [96, 269] on span "1" at bounding box center [92, 267] width 23 height 23
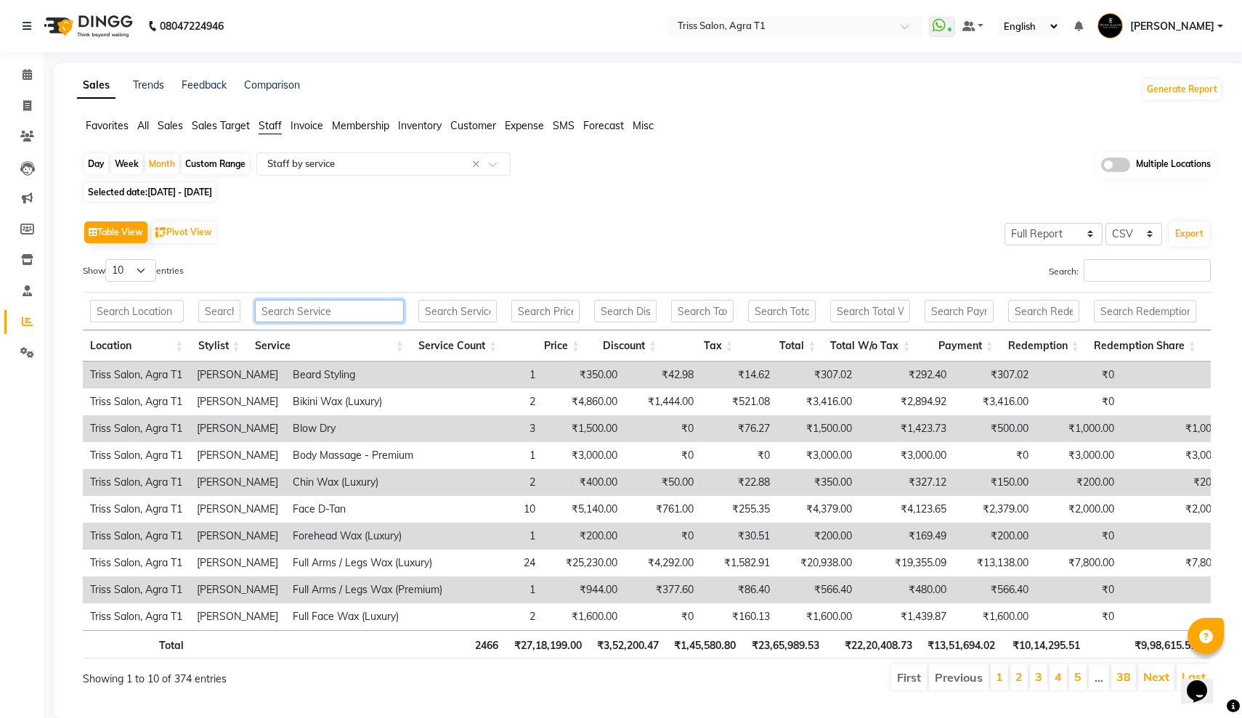
click at [307, 315] on input "text" at bounding box center [329, 311] width 149 height 23
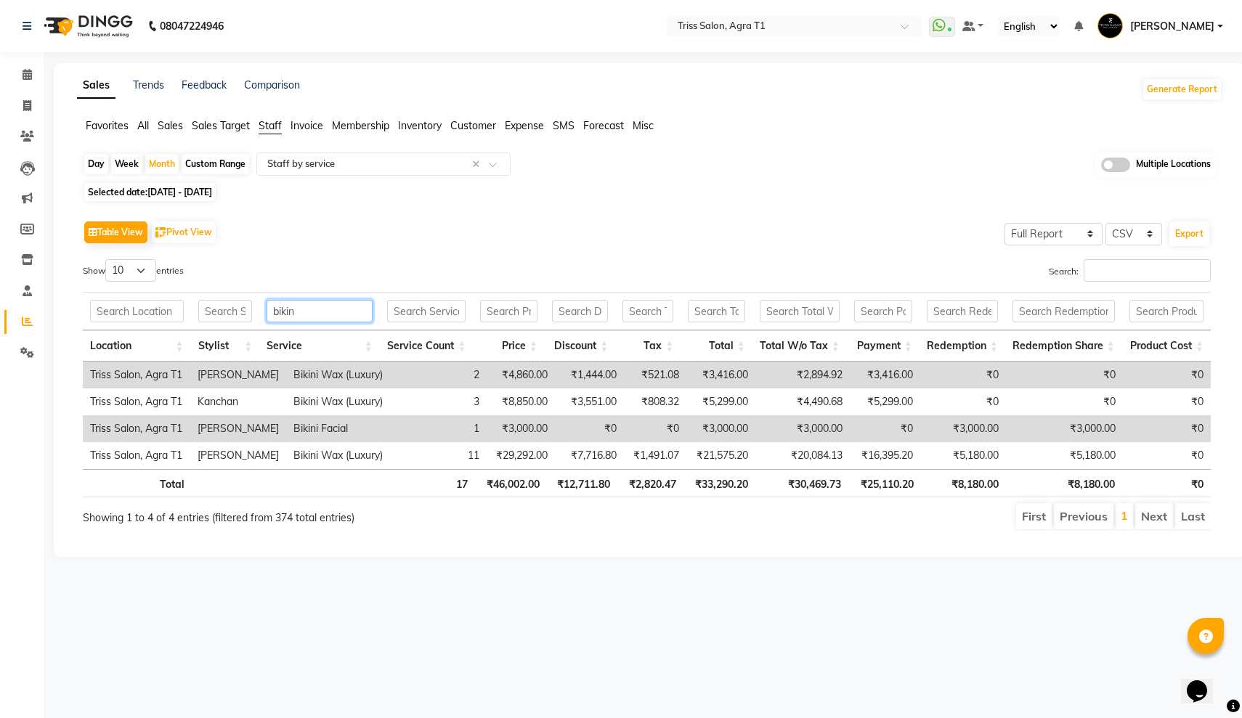
type input "bikini"
